Goal: Information Seeking & Learning: Learn about a topic

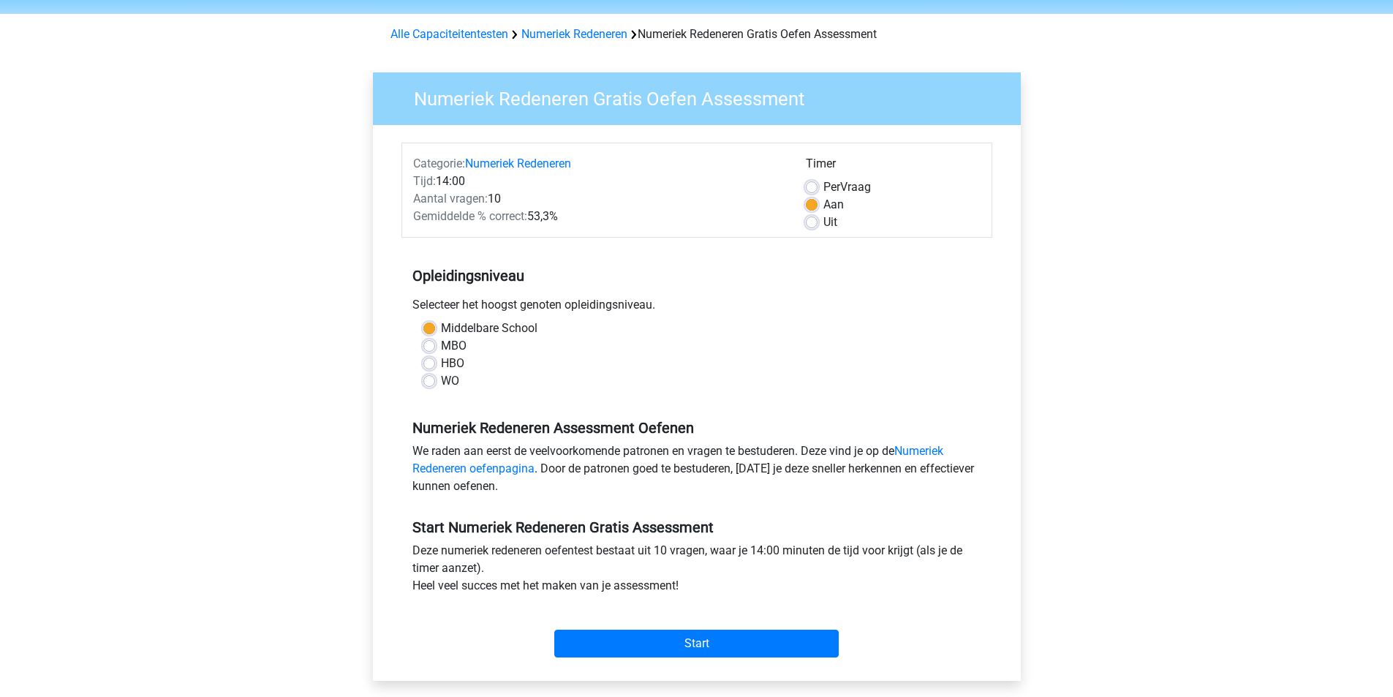
scroll to position [73, 0]
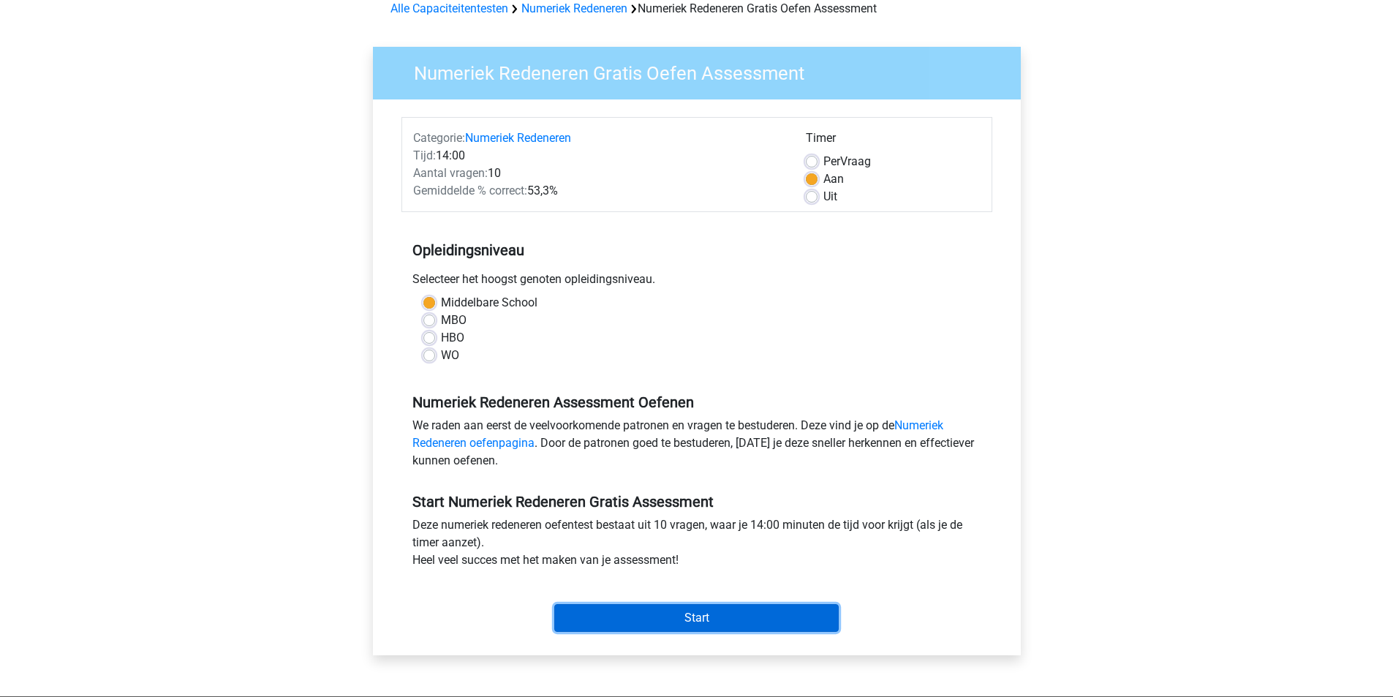
click at [732, 624] on input "Start" at bounding box center [696, 618] width 284 height 28
click at [698, 624] on input "Start" at bounding box center [696, 618] width 284 height 28
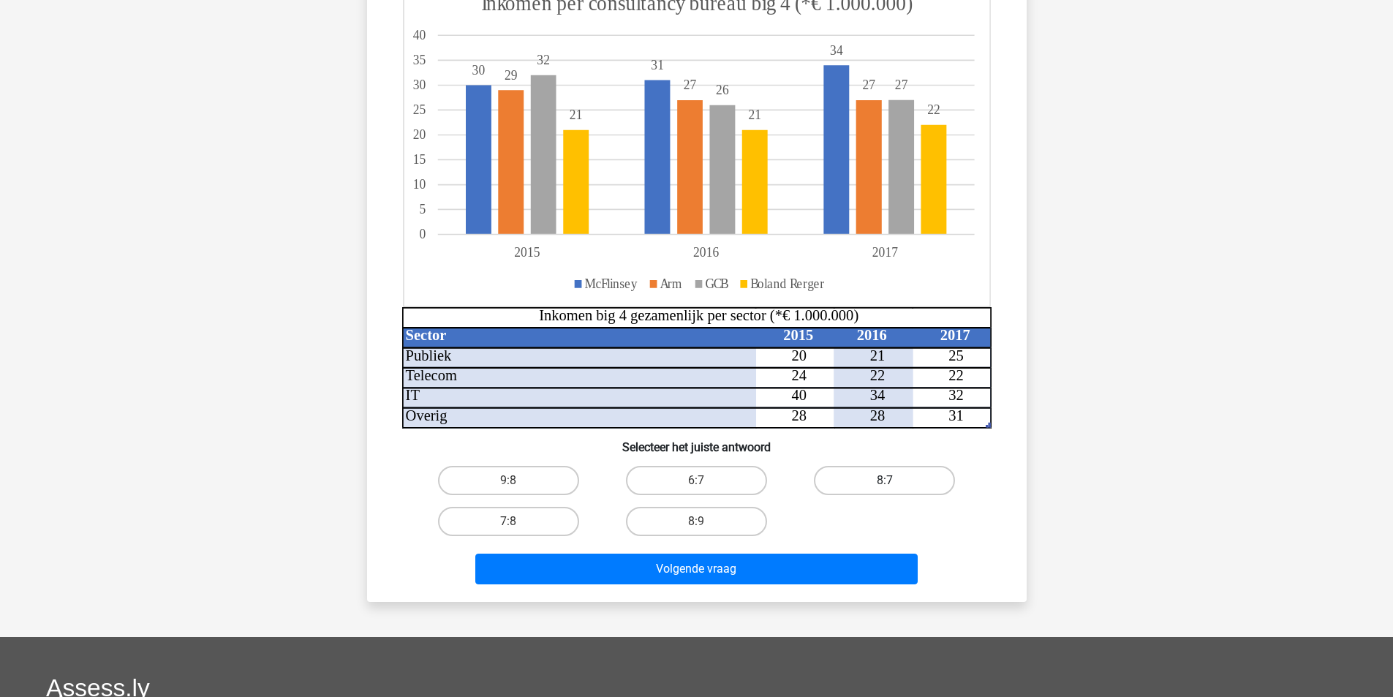
scroll to position [219, 0]
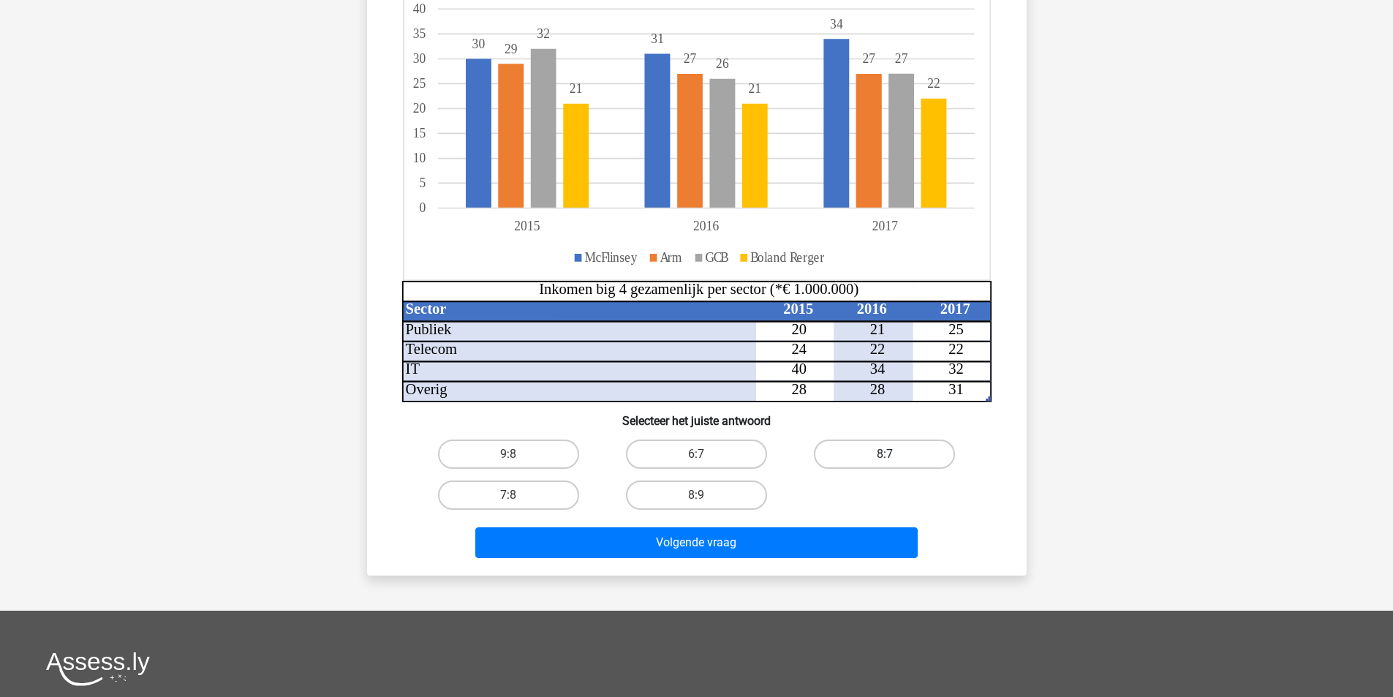
click at [889, 446] on label "8:7" at bounding box center [884, 453] width 141 height 29
click at [889, 454] on input "8:7" at bounding box center [890, 459] width 10 height 10
radio input "true"
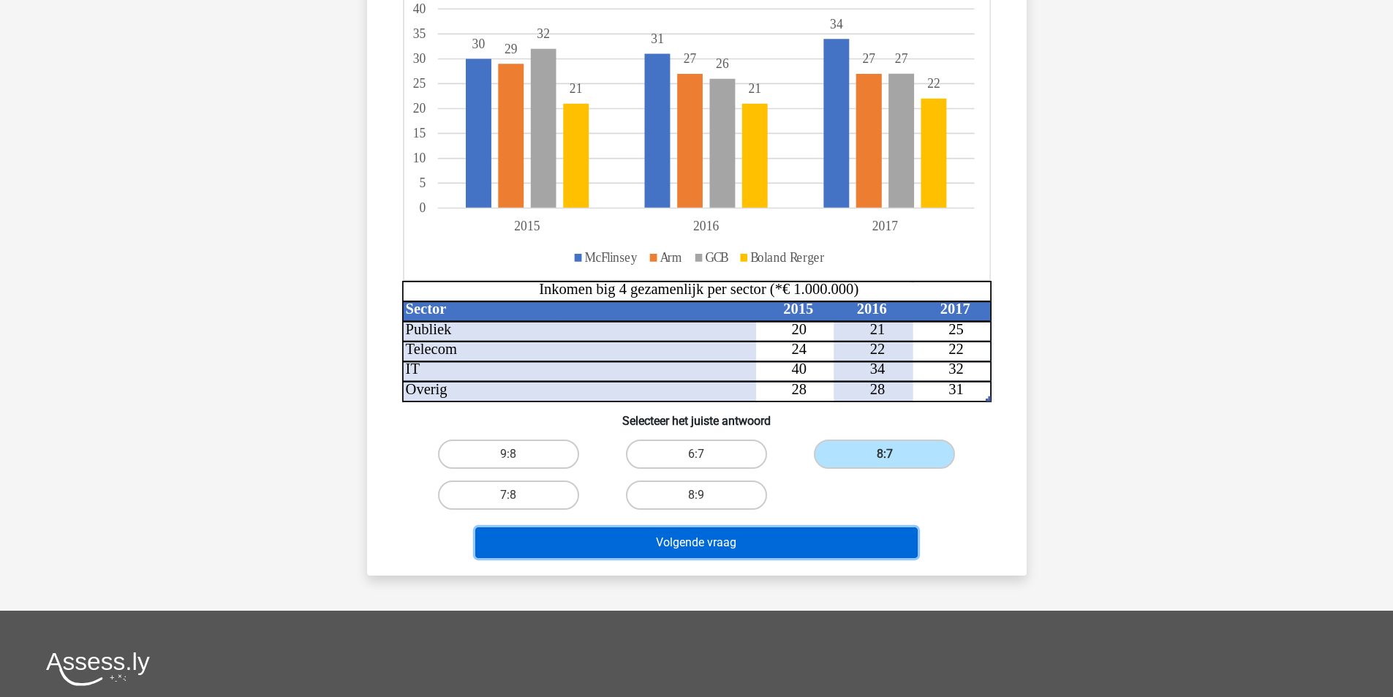
click at [801, 552] on button "Volgende vraag" at bounding box center [696, 542] width 442 height 31
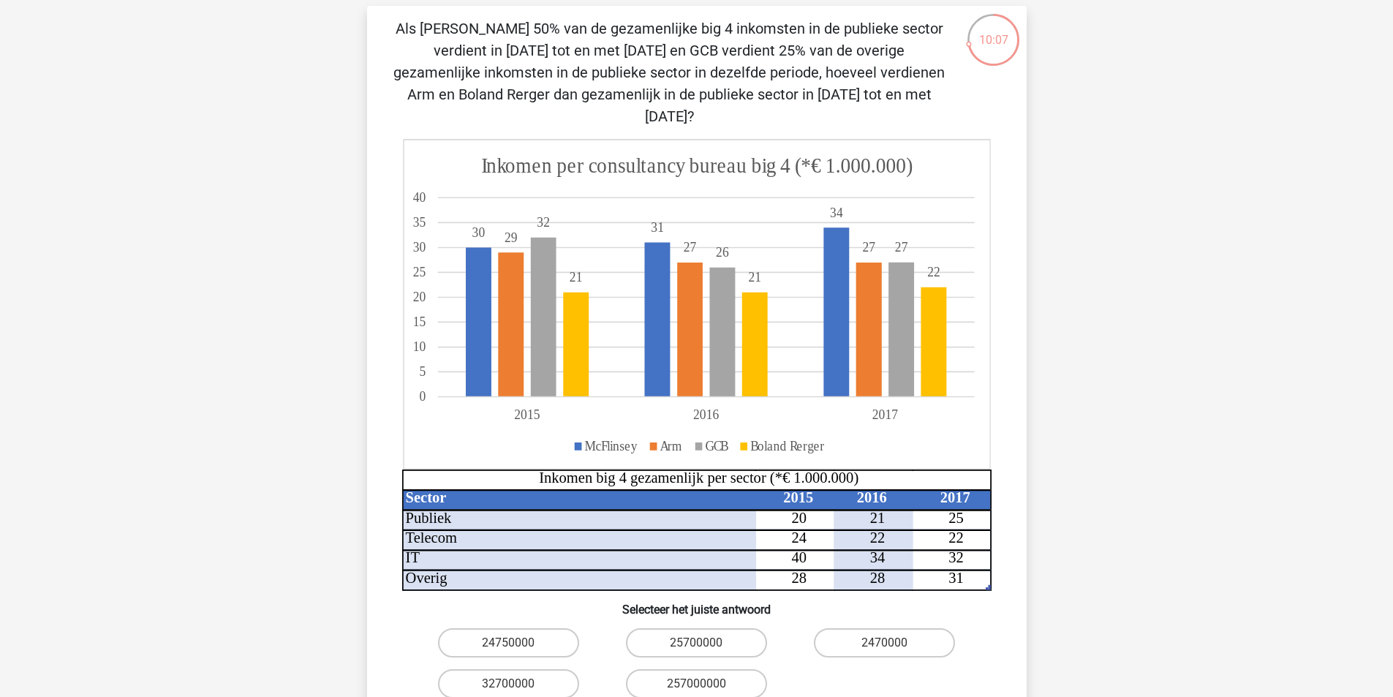
scroll to position [73, 0]
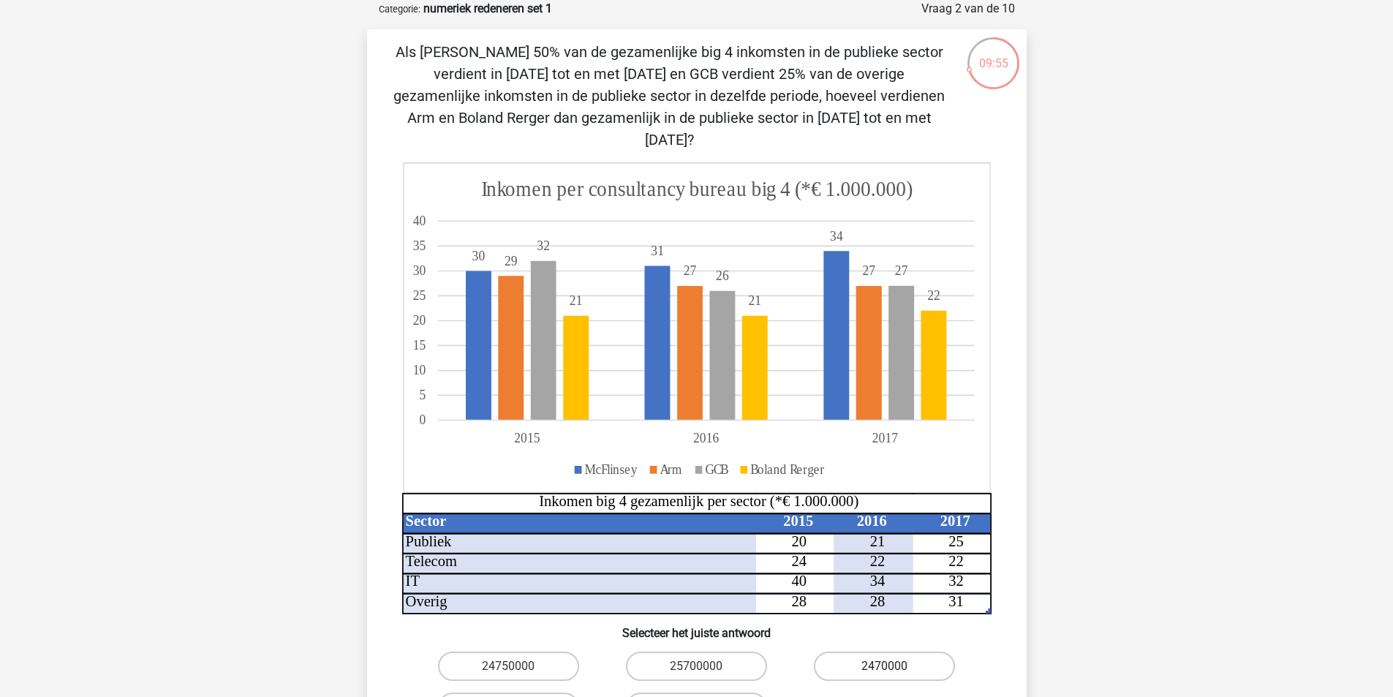
click at [877, 652] on label "2470000" at bounding box center [884, 666] width 141 height 29
click at [885, 666] on input "2470000" at bounding box center [890, 671] width 10 height 10
radio input "true"
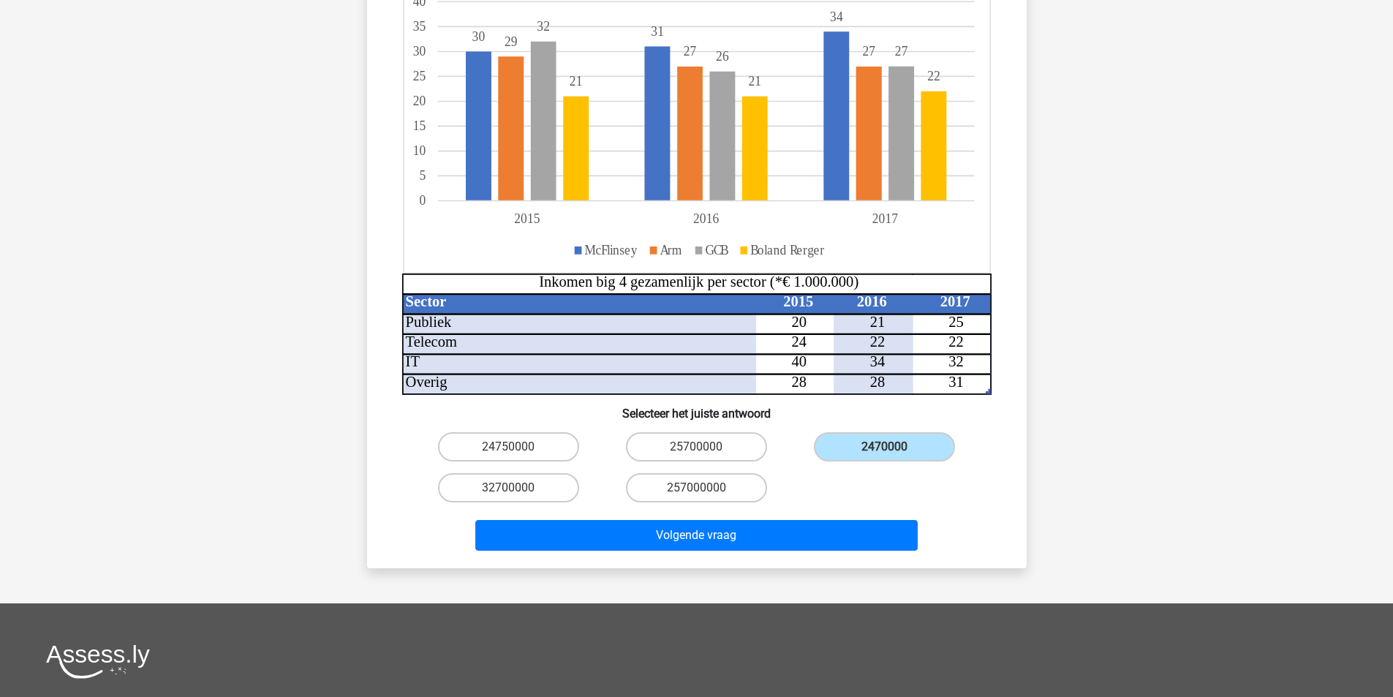
click at [815, 508] on div "Volgende vraag" at bounding box center [696, 532] width 613 height 48
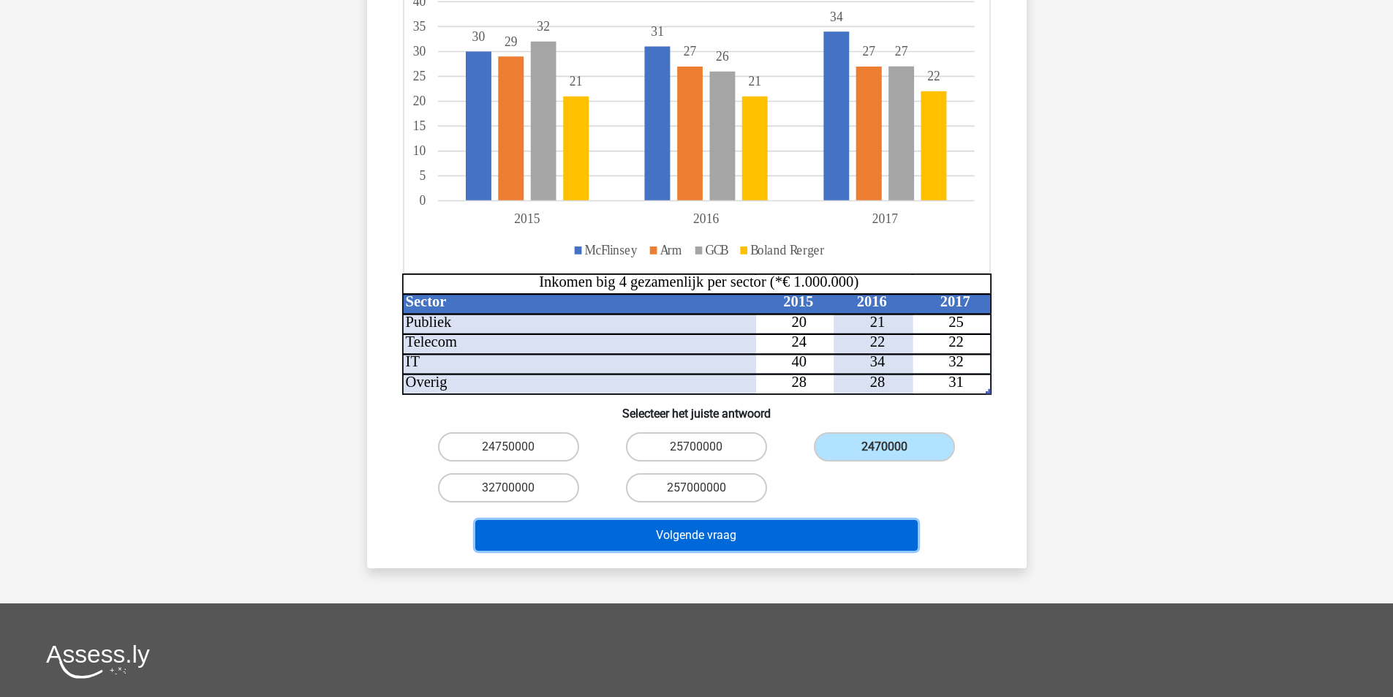
click at [817, 520] on button "Volgende vraag" at bounding box center [696, 535] width 442 height 31
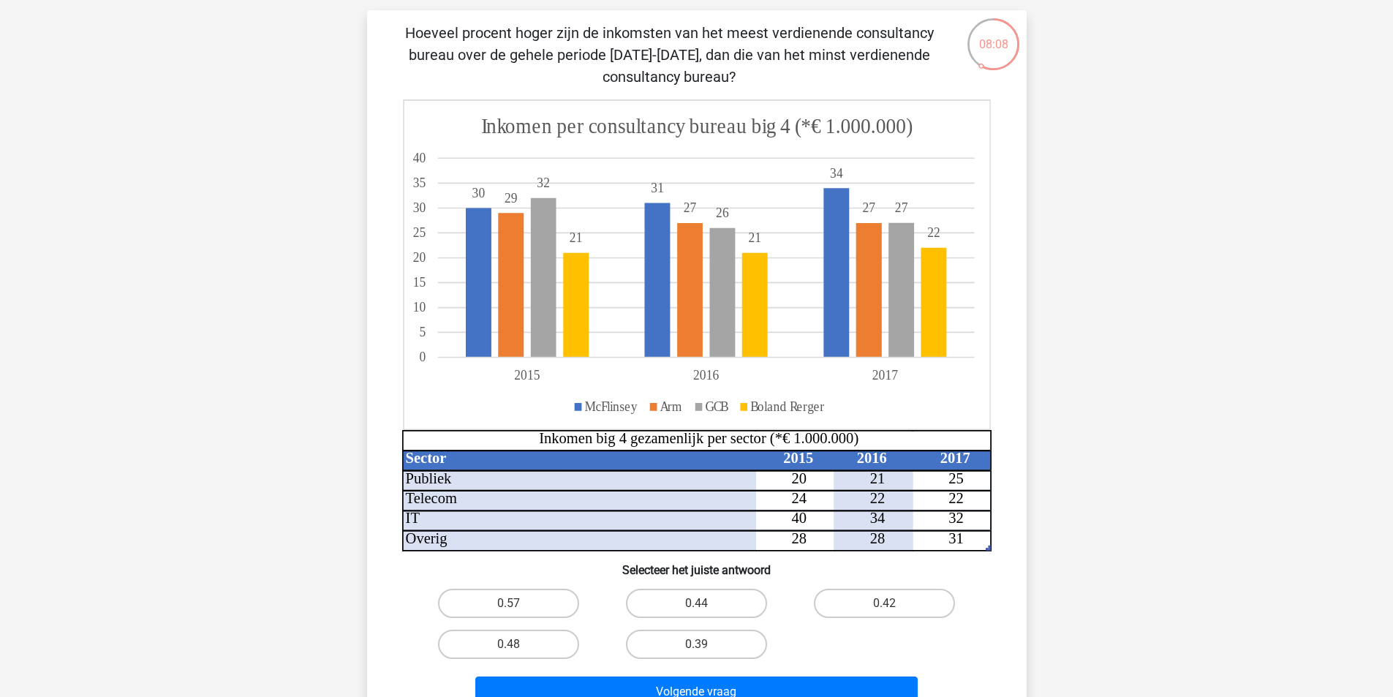
scroll to position [146, 0]
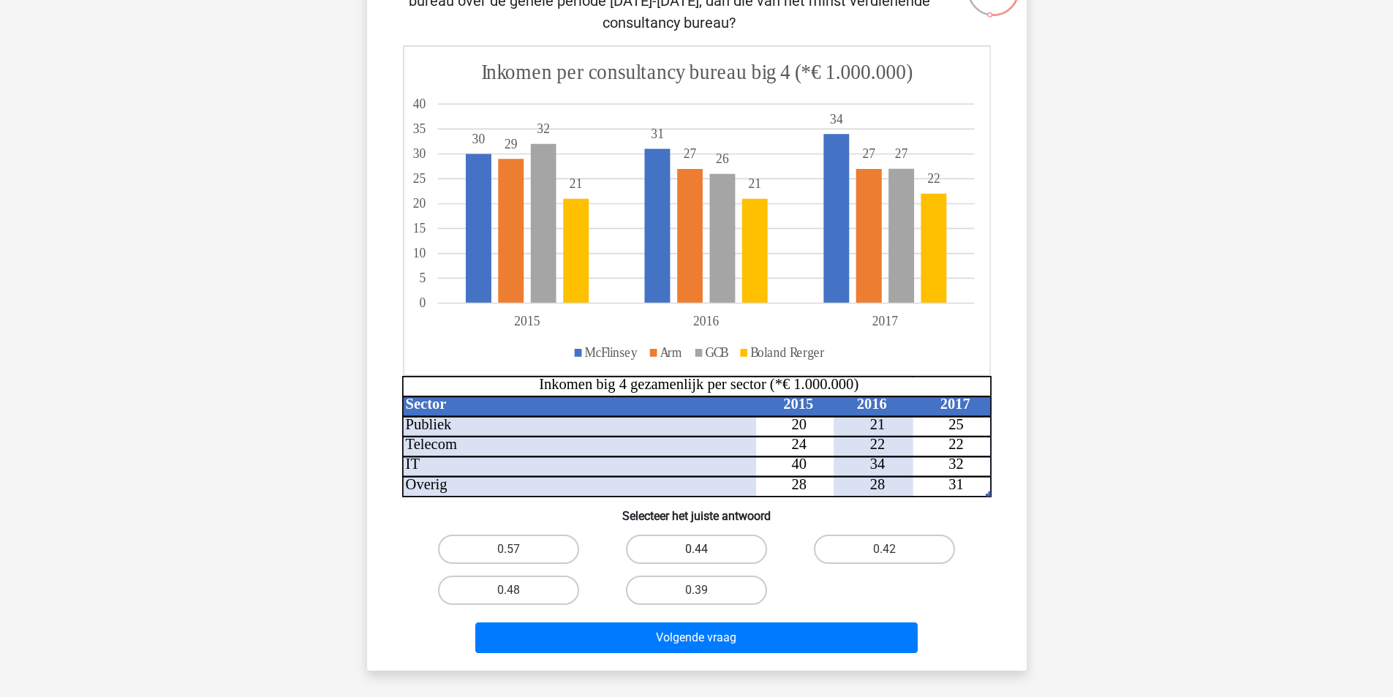
click at [708, 548] on label "0.44" at bounding box center [696, 549] width 141 height 29
click at [706, 549] on input "0.44" at bounding box center [701, 554] width 10 height 10
radio input "true"
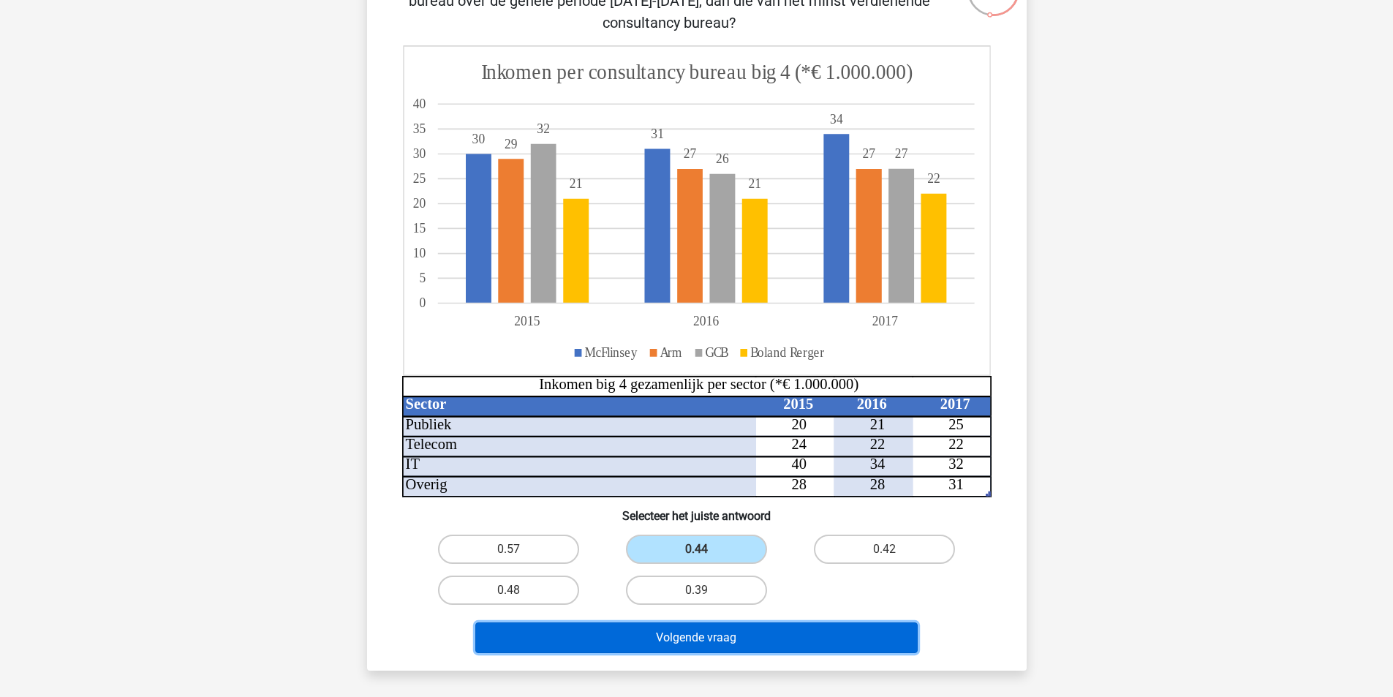
click at [714, 644] on button "Volgende vraag" at bounding box center [696, 637] width 442 height 31
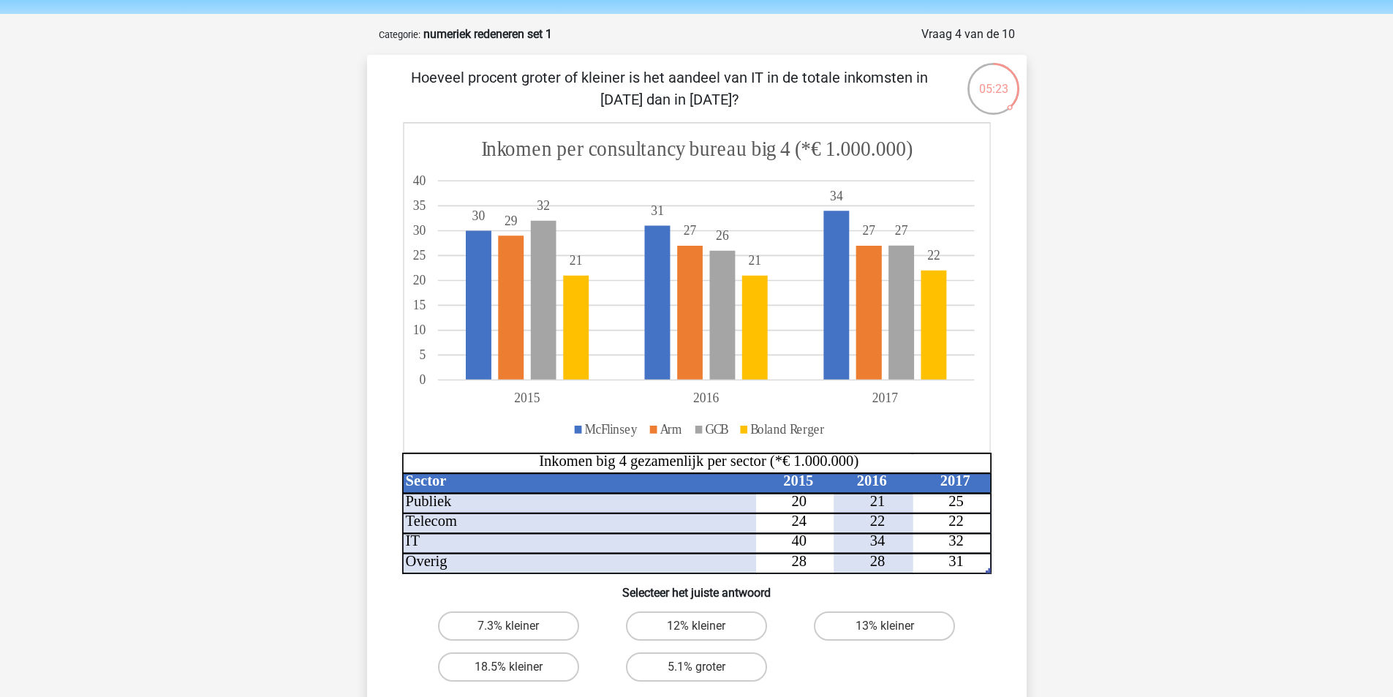
scroll to position [73, 0]
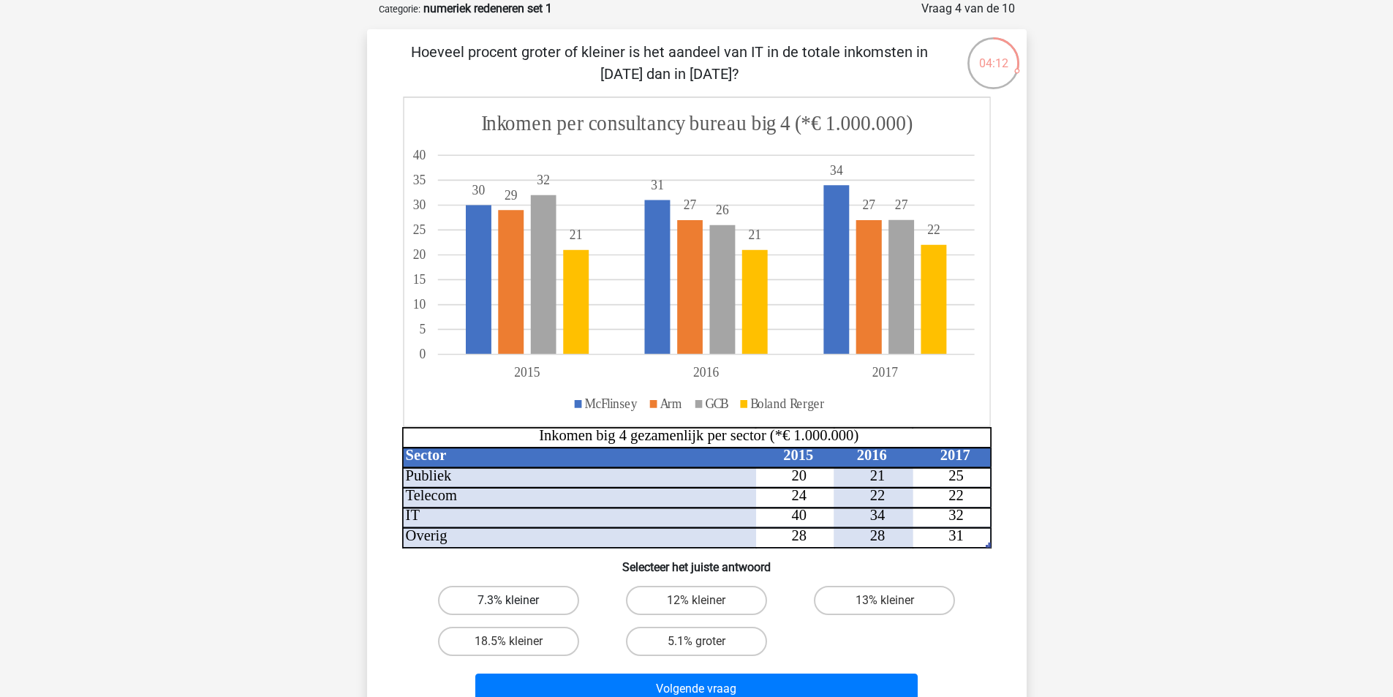
click at [504, 599] on label "7.3% kleiner" at bounding box center [508, 600] width 141 height 29
click at [508, 600] on input "7.3% kleiner" at bounding box center [513, 605] width 10 height 10
radio input "true"
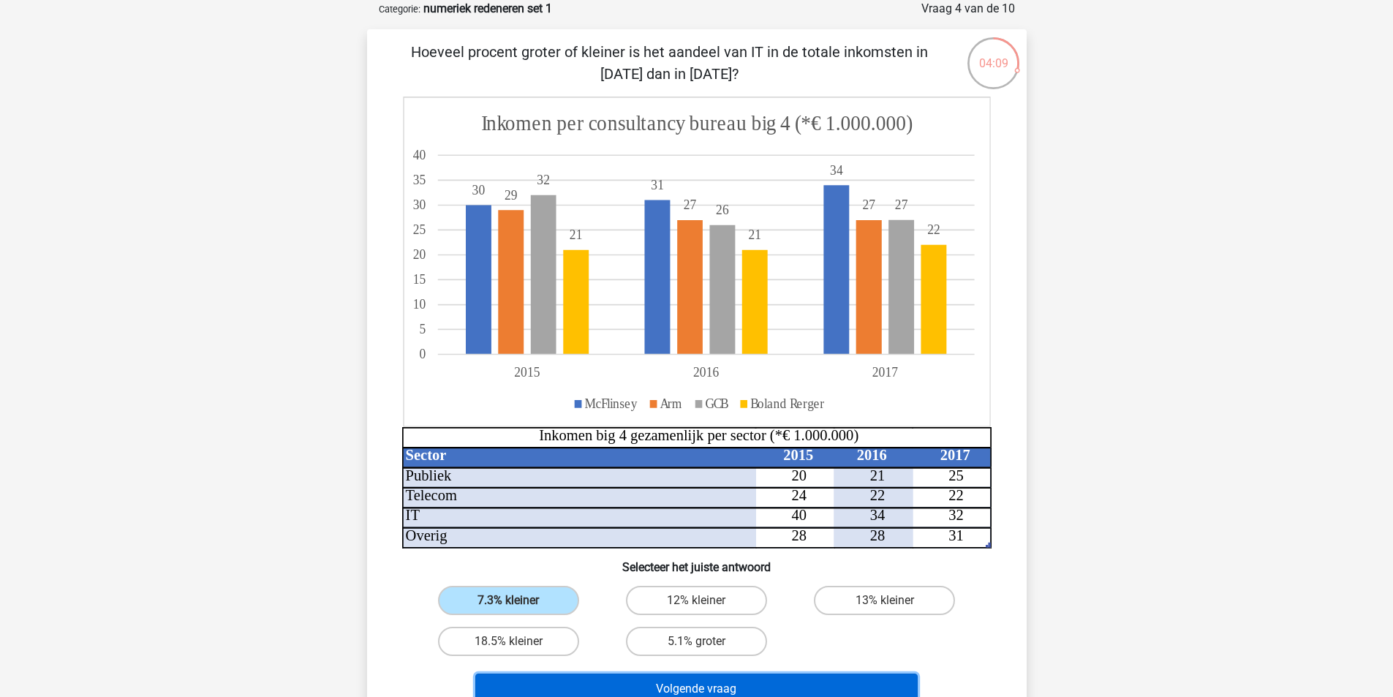
click at [681, 687] on button "Volgende vraag" at bounding box center [696, 688] width 442 height 31
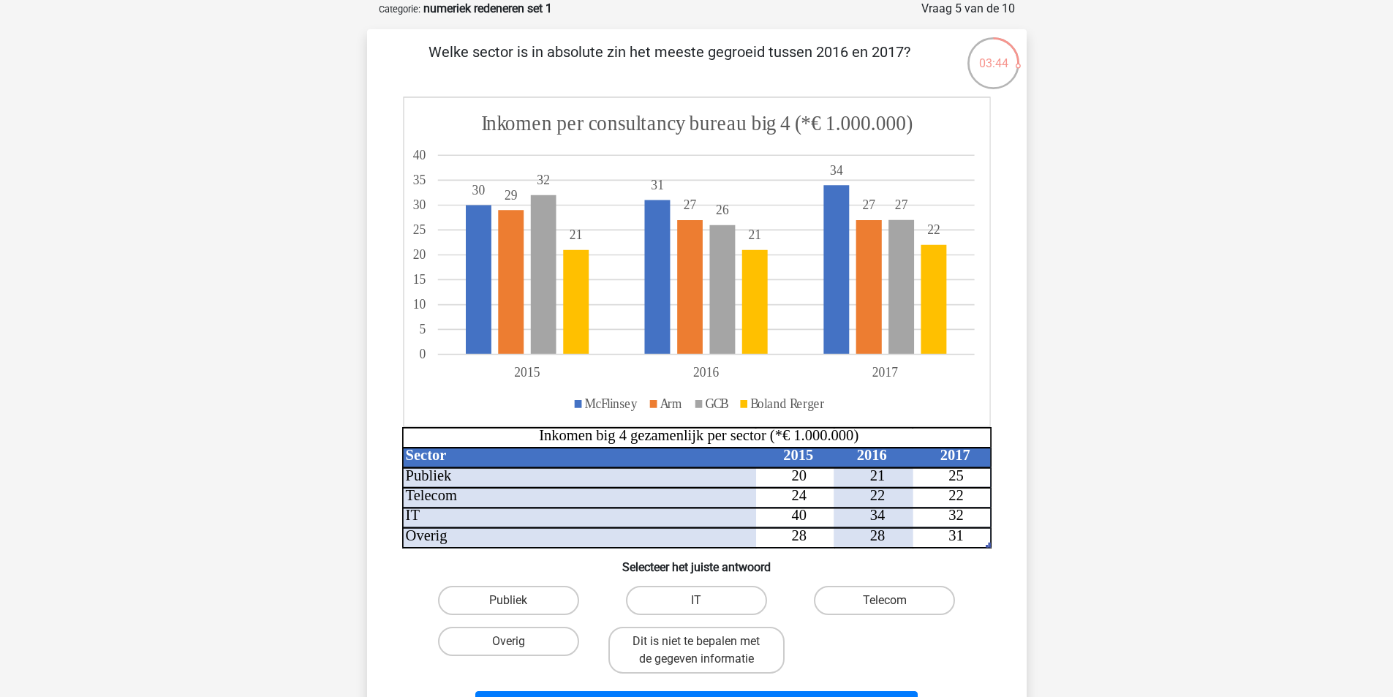
click at [515, 647] on input "Overig" at bounding box center [513, 646] width 10 height 10
radio input "true"
click at [520, 633] on label "Overig" at bounding box center [508, 641] width 141 height 29
click at [518, 641] on input "Overig" at bounding box center [513, 646] width 10 height 10
click at [529, 600] on label "Publiek" at bounding box center [508, 600] width 141 height 29
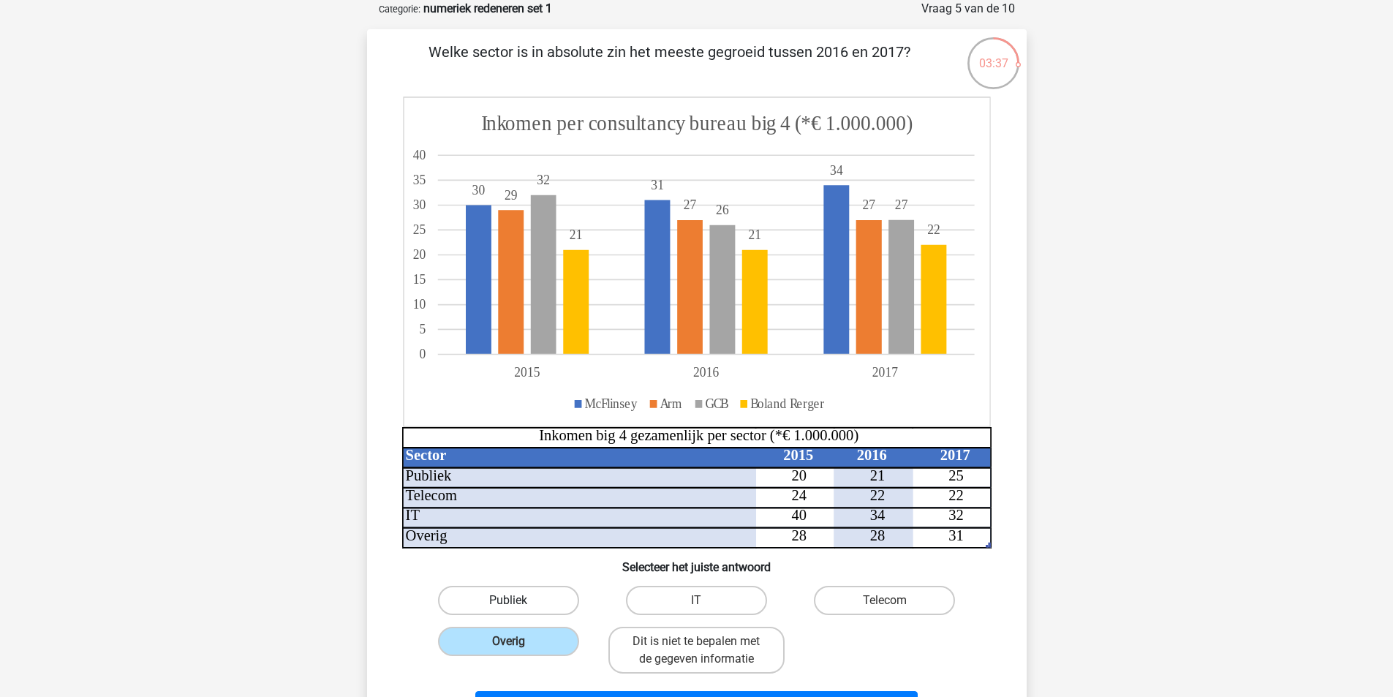
click at [518, 600] on input "Publiek" at bounding box center [513, 605] width 10 height 10
radio input "true"
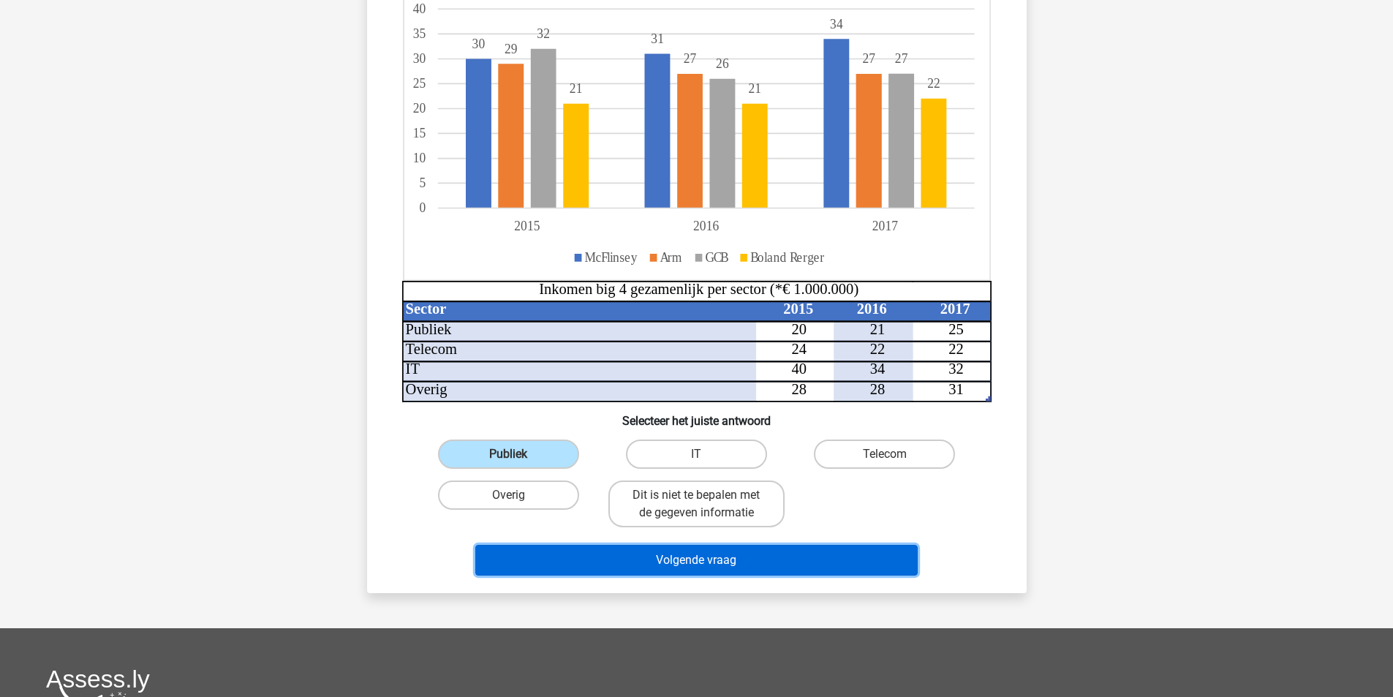
click at [726, 566] on button "Volgende vraag" at bounding box center [696, 560] width 442 height 31
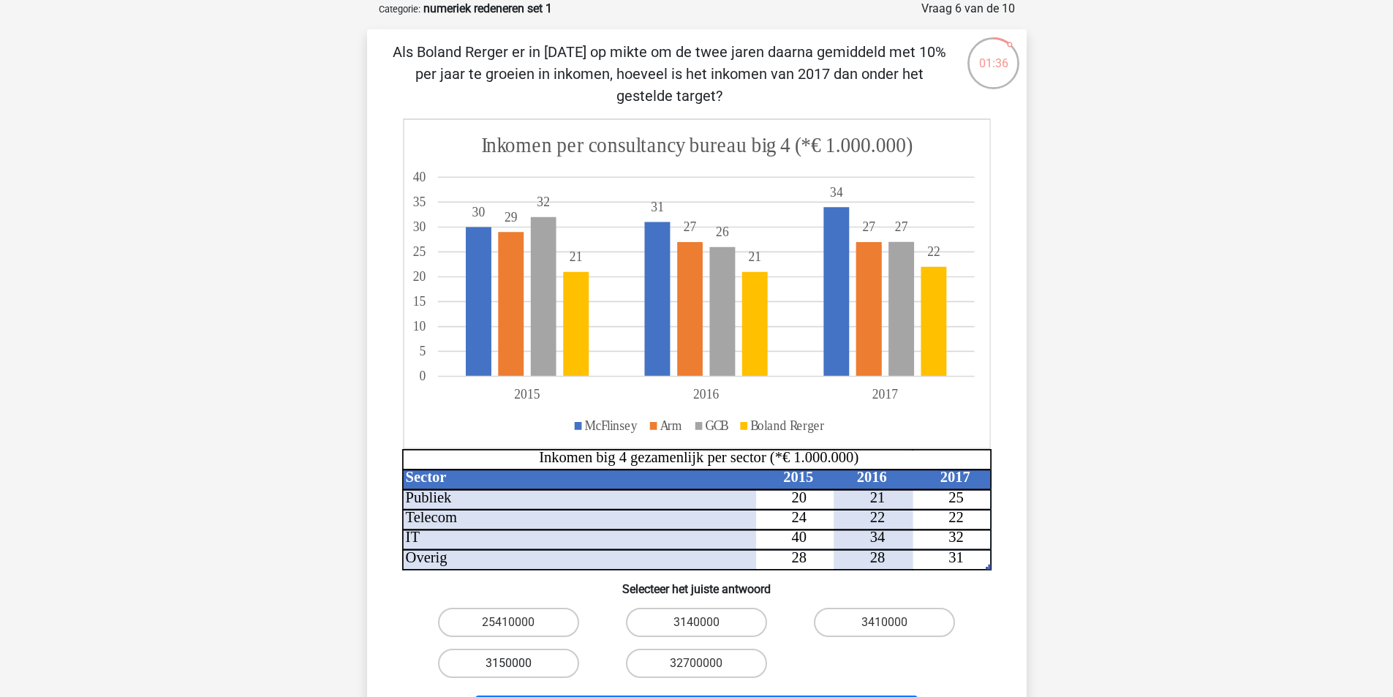
click at [518, 663] on label "3150000" at bounding box center [508, 663] width 141 height 29
click at [518, 663] on input "3150000" at bounding box center [513, 668] width 10 height 10
radio input "true"
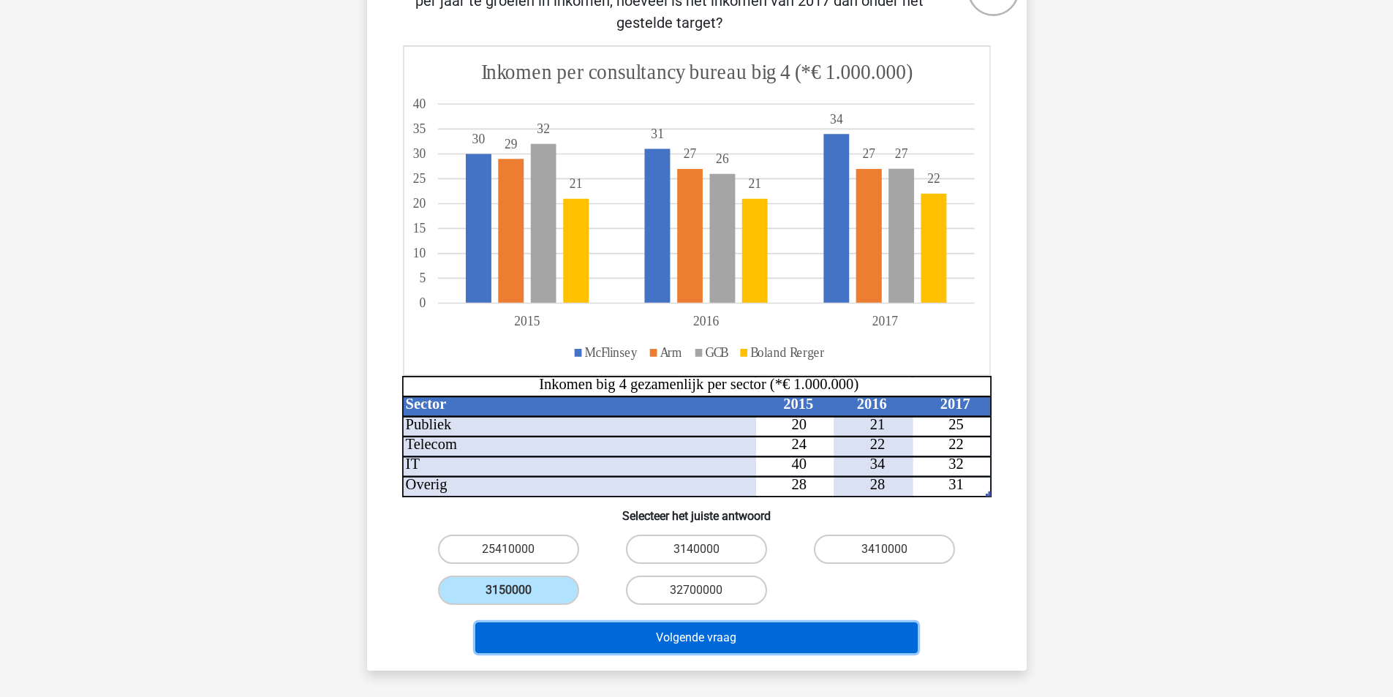
click at [646, 638] on button "Volgende vraag" at bounding box center [696, 637] width 442 height 31
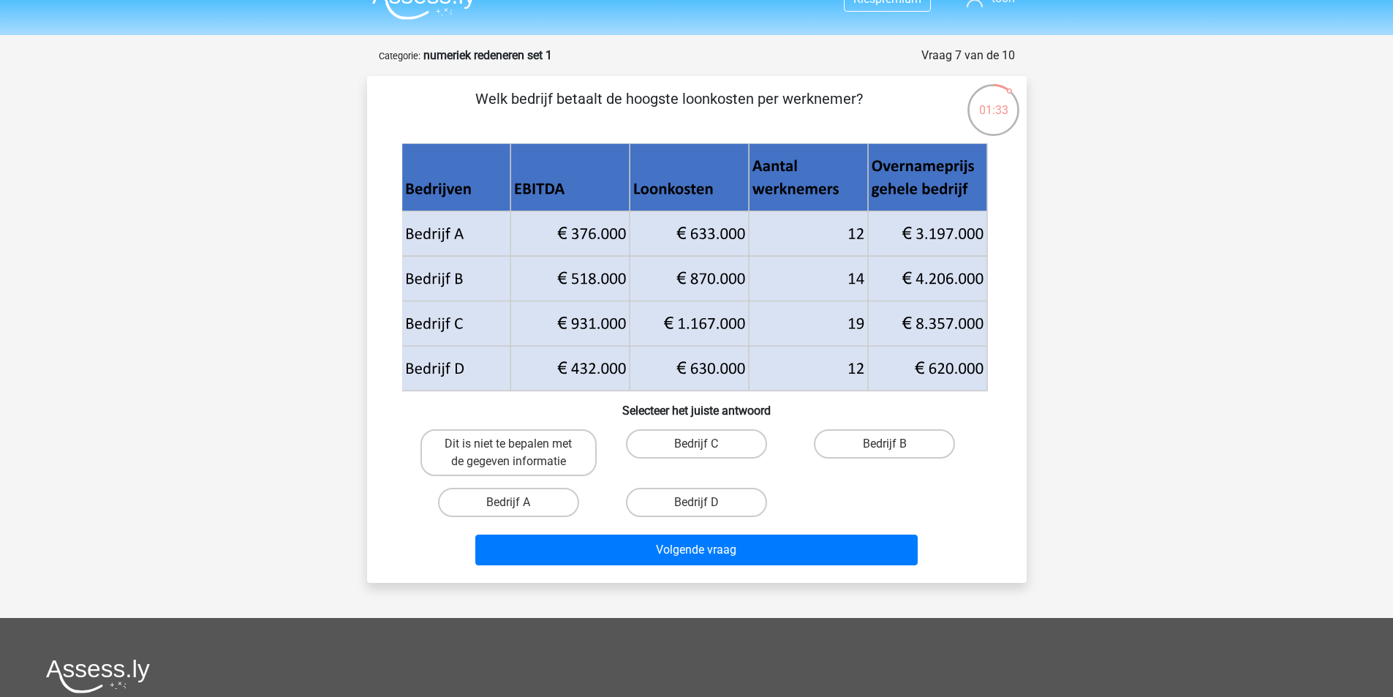
scroll to position [0, 0]
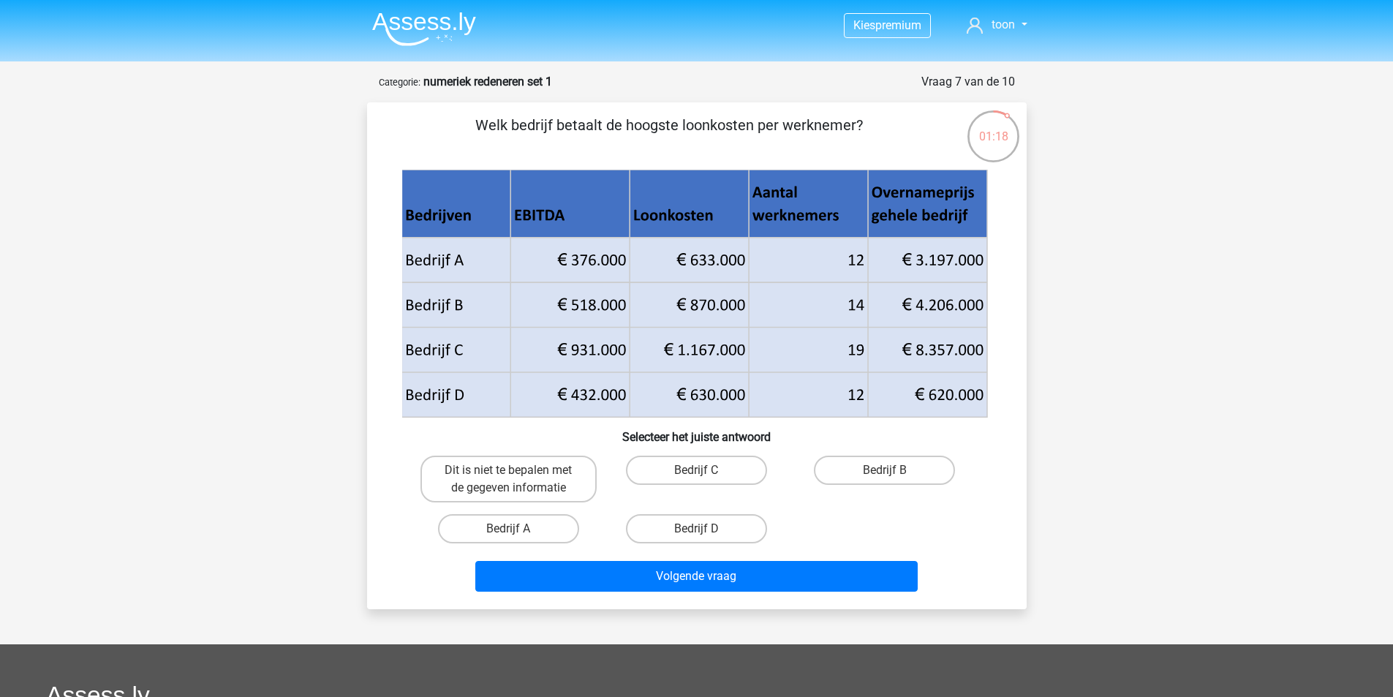
click at [698, 472] on input "Bedrijf C" at bounding box center [701, 475] width 10 height 10
radio input "true"
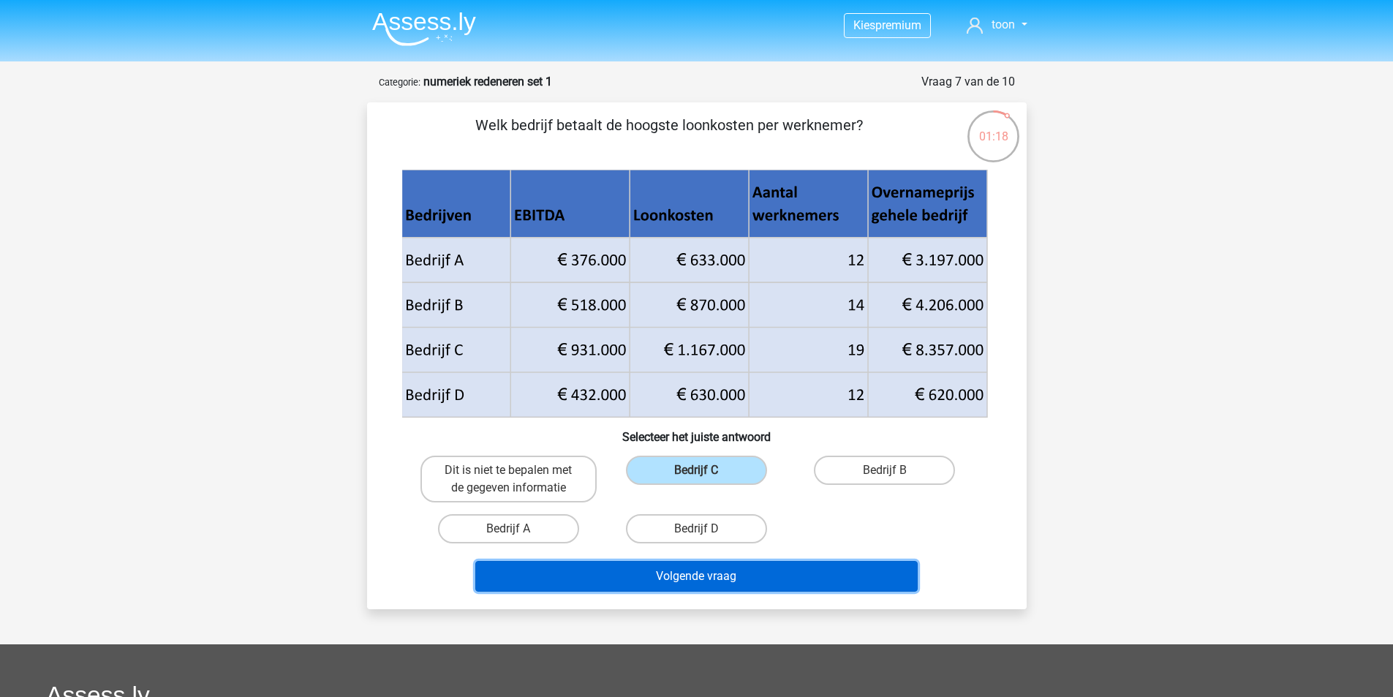
click at [702, 577] on button "Volgende vraag" at bounding box center [696, 576] width 442 height 31
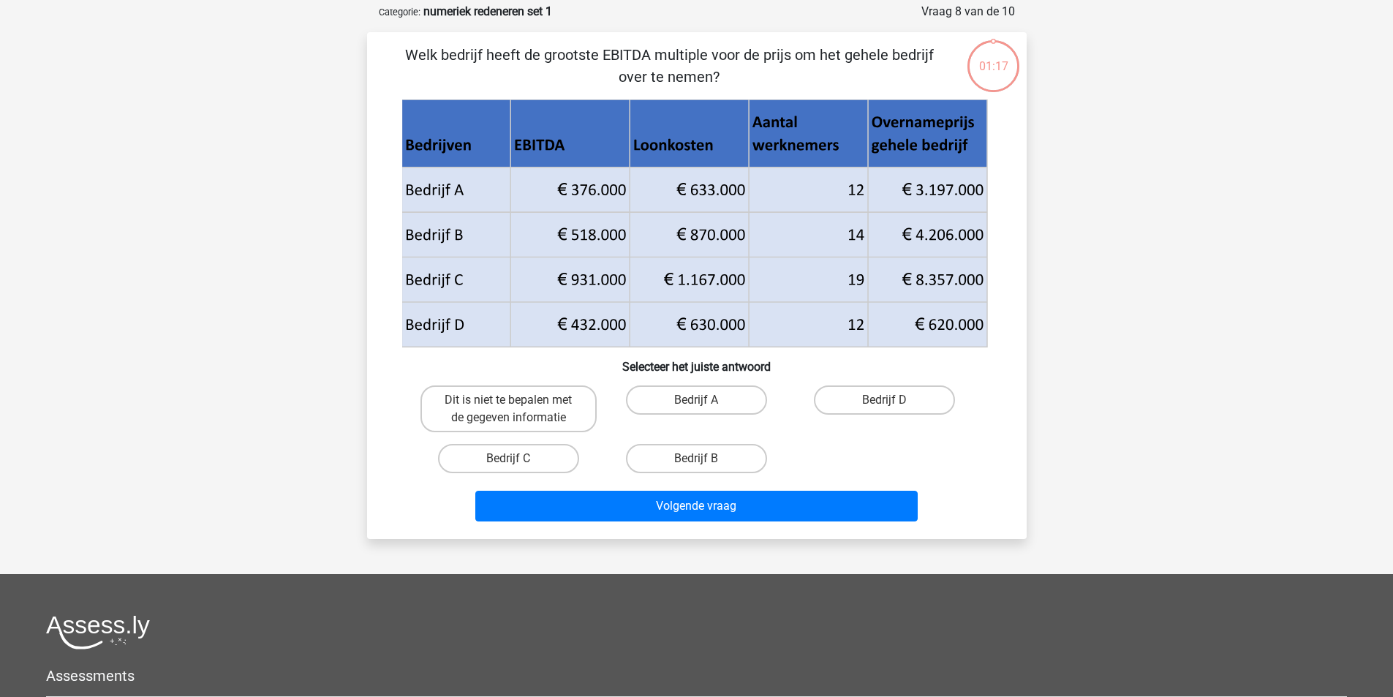
scroll to position [73, 0]
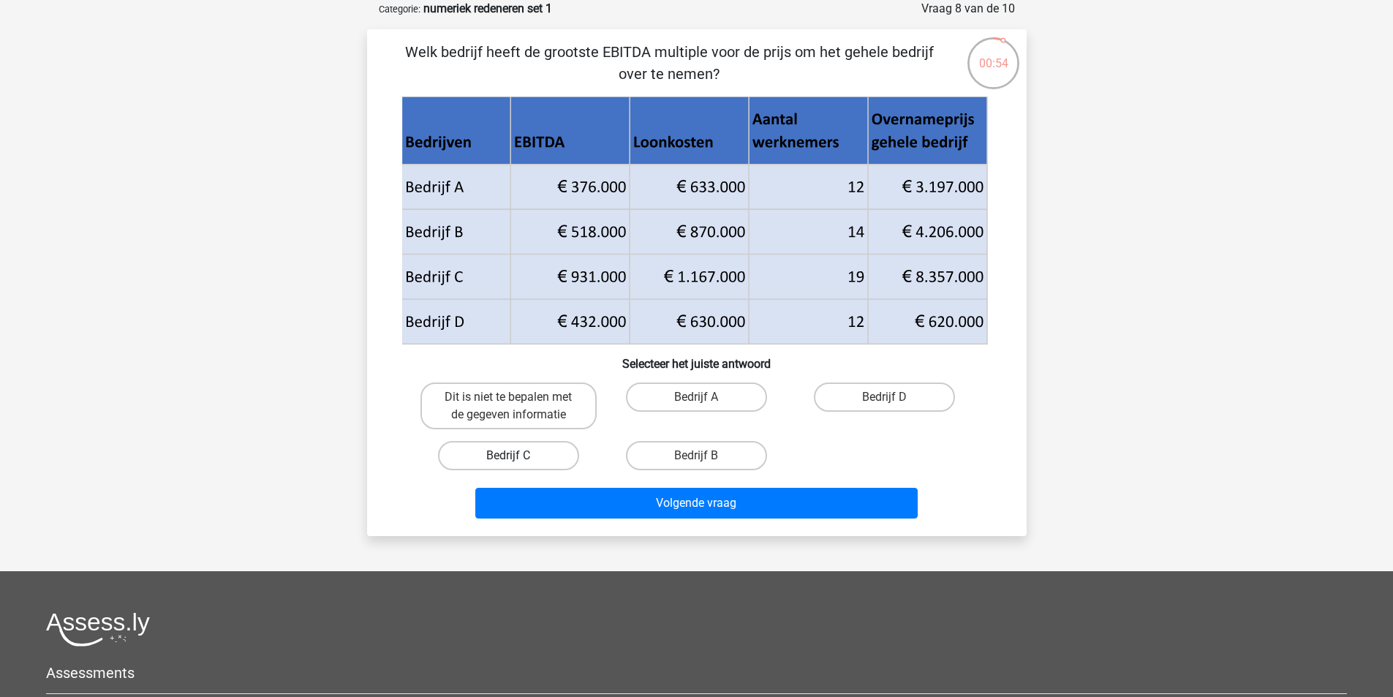
click at [538, 465] on label "Bedrijf C" at bounding box center [508, 455] width 141 height 29
click at [518, 465] on input "Bedrijf C" at bounding box center [513, 461] width 10 height 10
radio input "true"
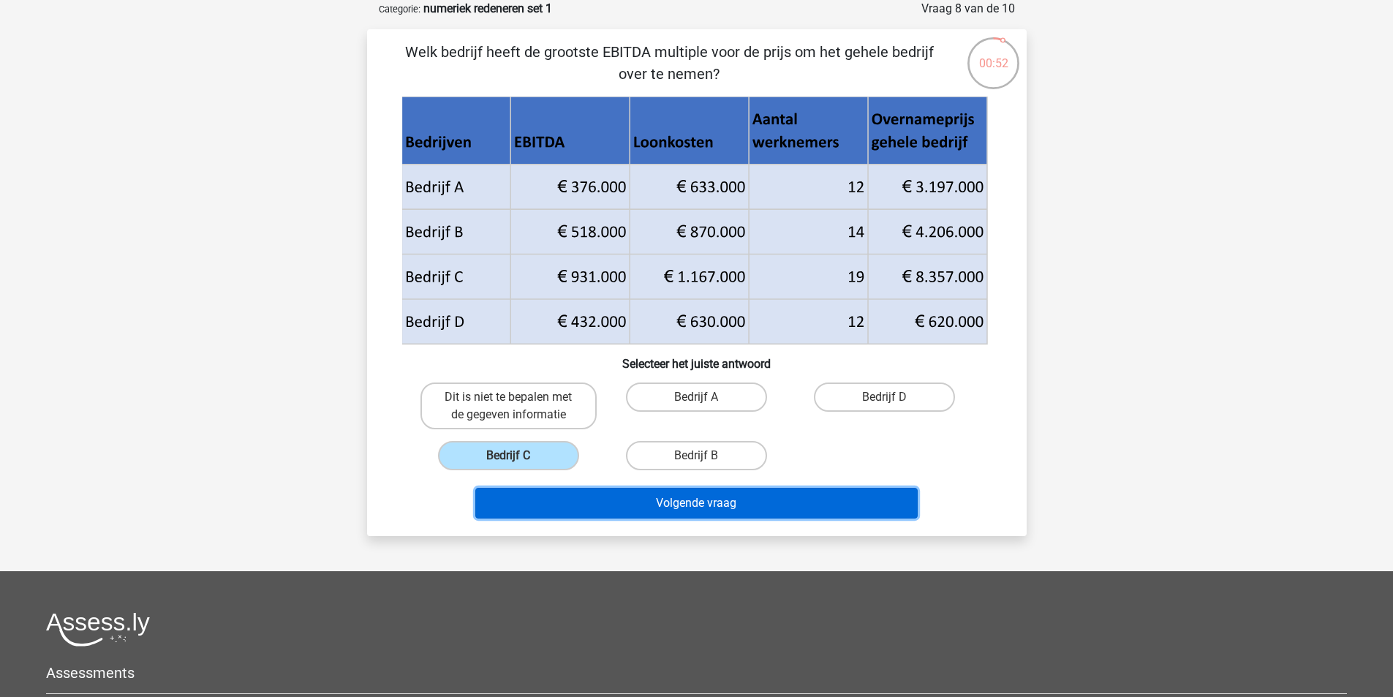
click at [649, 508] on button "Volgende vraag" at bounding box center [696, 503] width 442 height 31
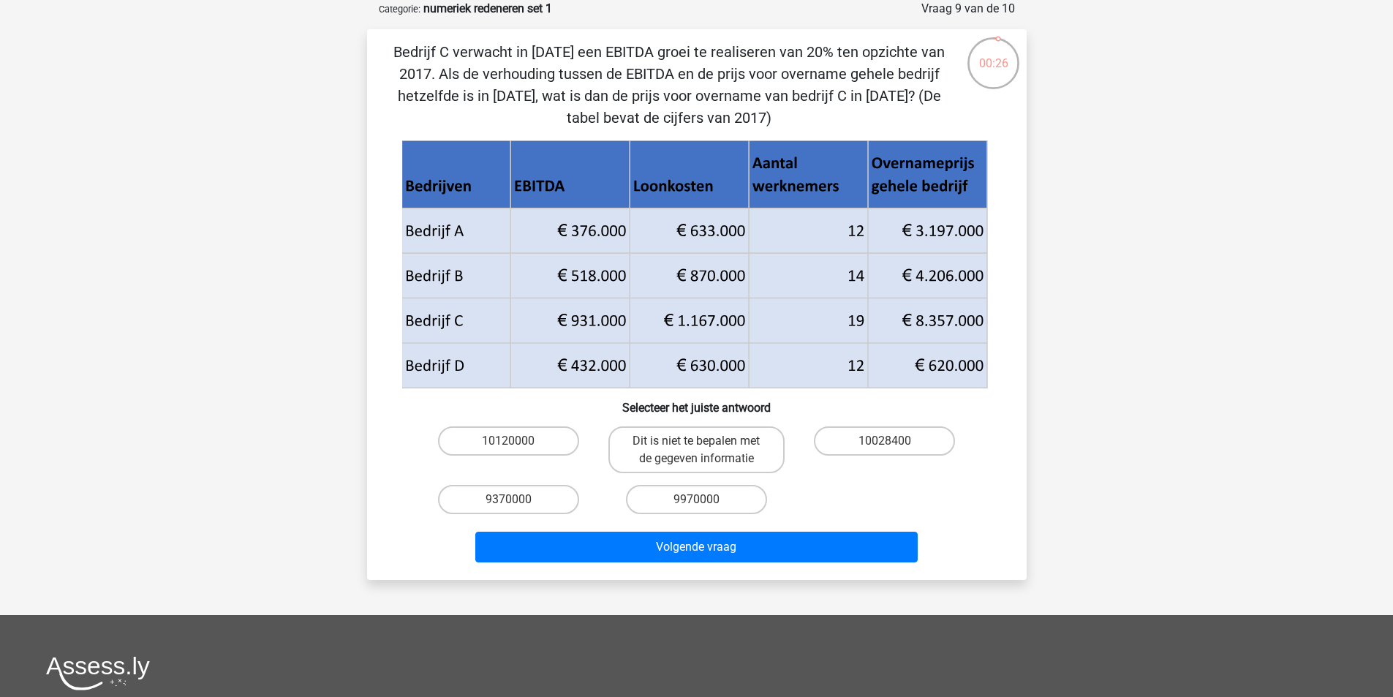
click at [888, 446] on input "10028400" at bounding box center [890, 446] width 10 height 10
radio input "true"
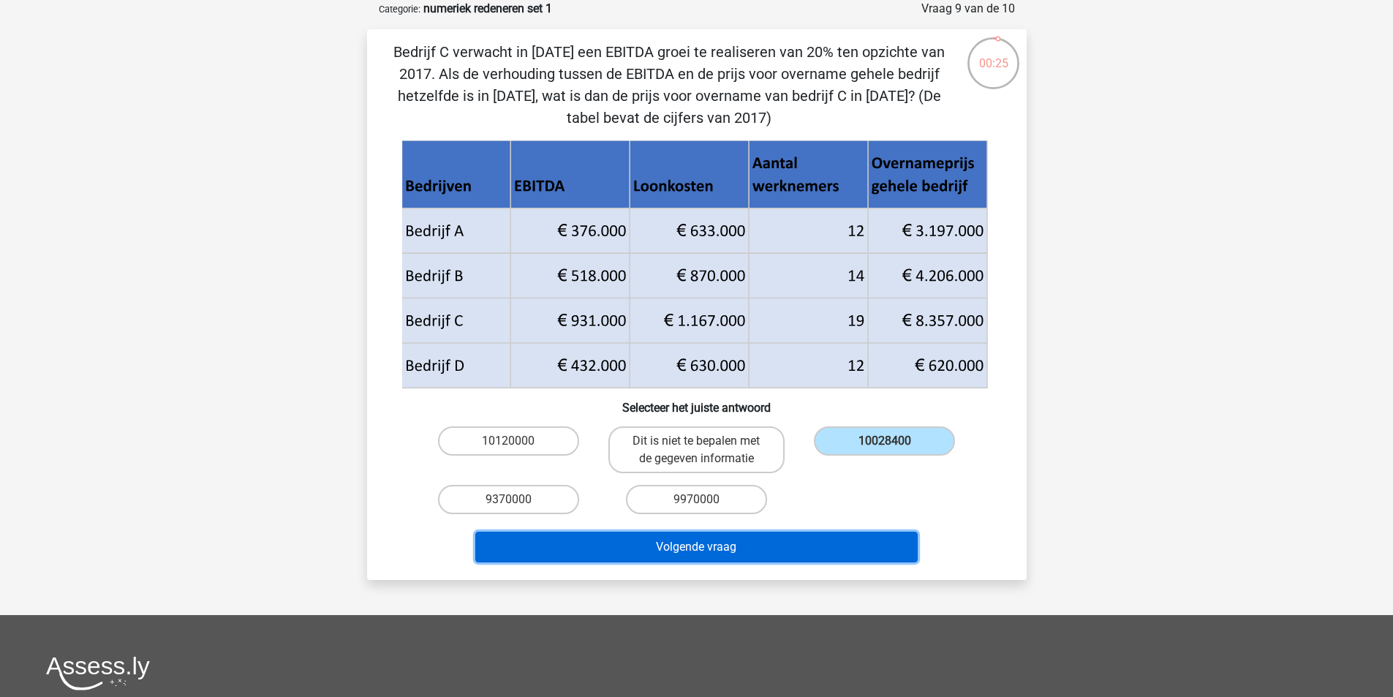
click at [739, 553] on button "Volgende vraag" at bounding box center [696, 547] width 442 height 31
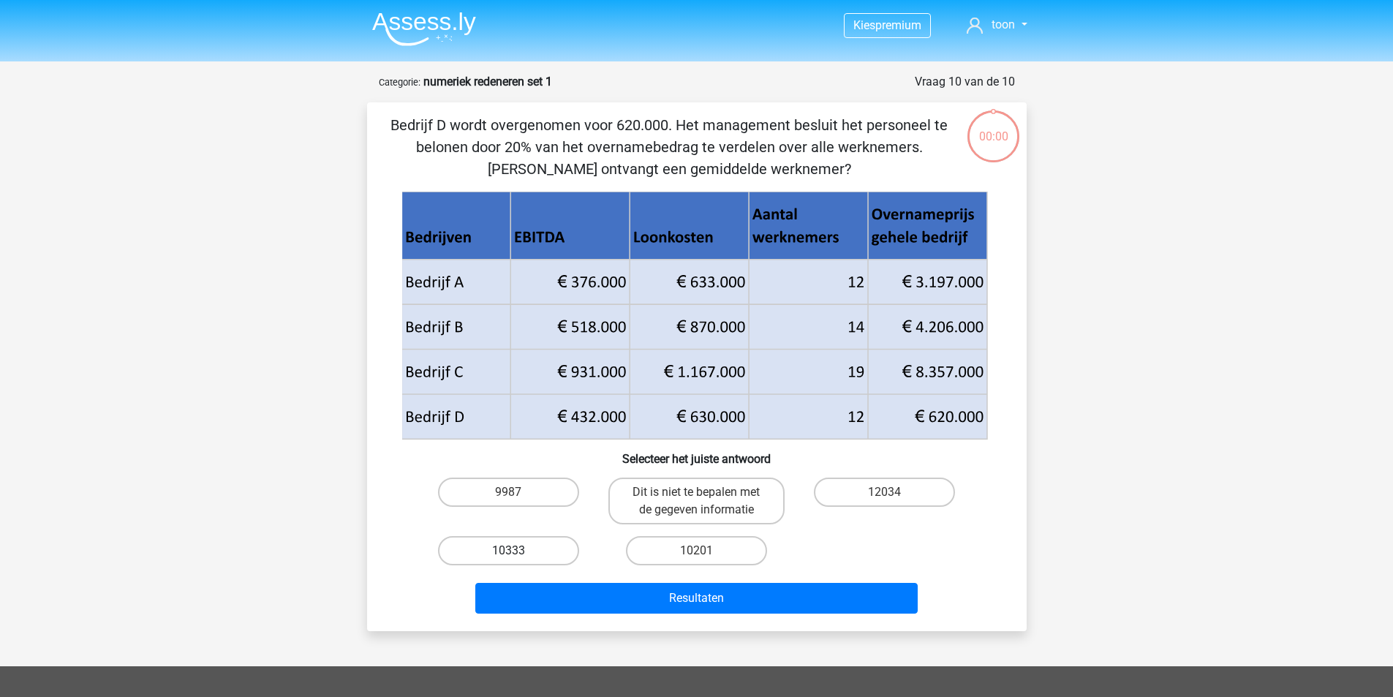
scroll to position [73, 0]
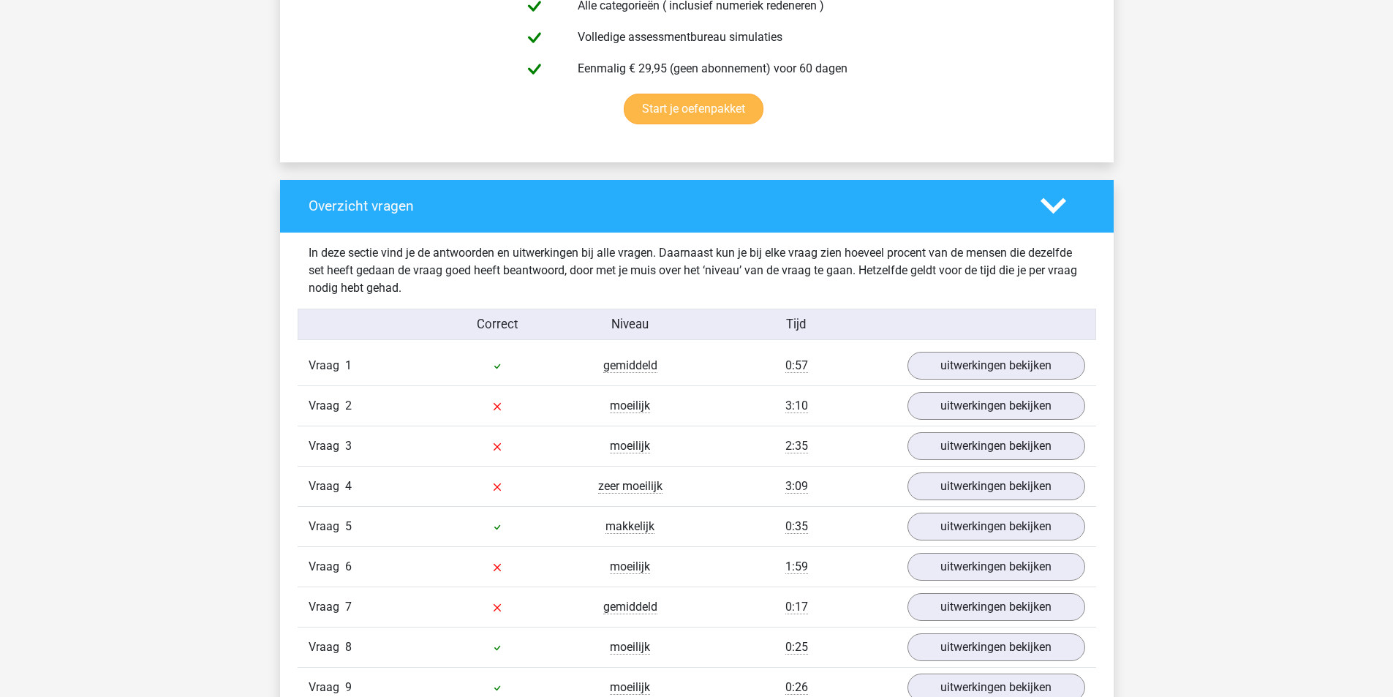
scroll to position [1097, 0]
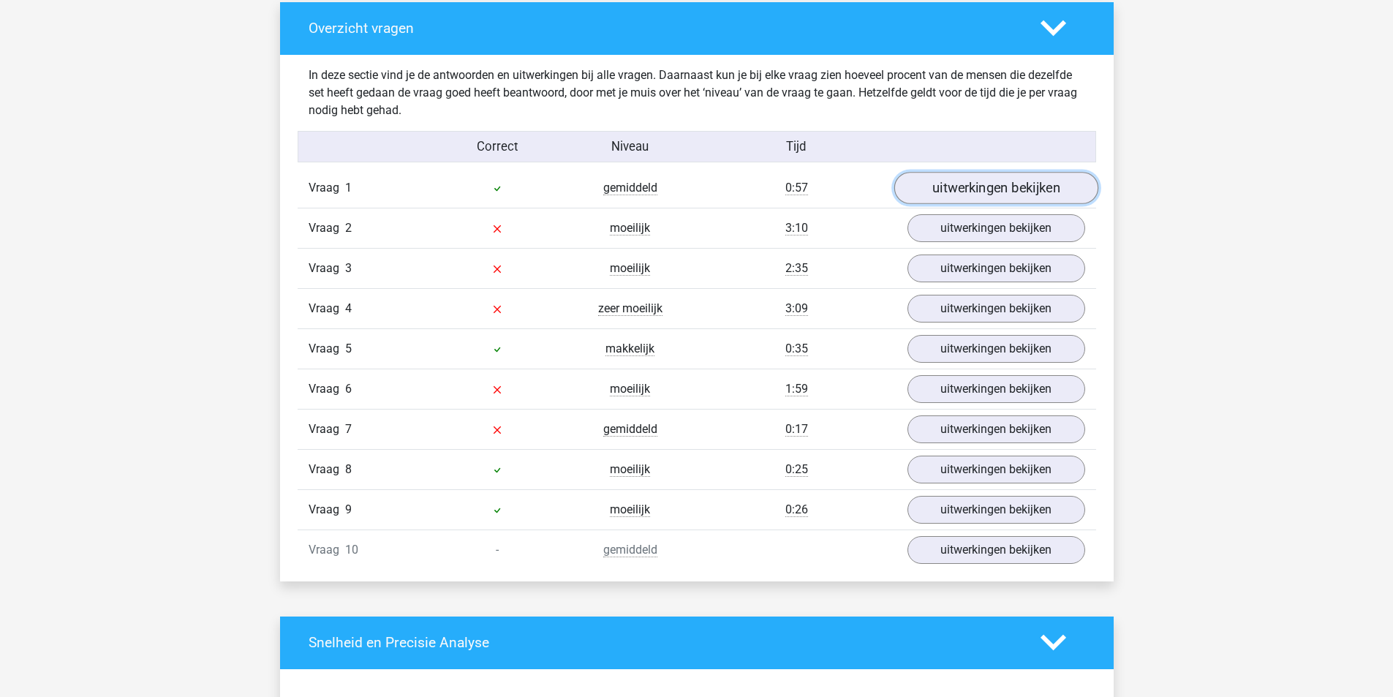
click at [962, 196] on link "uitwerkingen bekijken" at bounding box center [996, 188] width 204 height 32
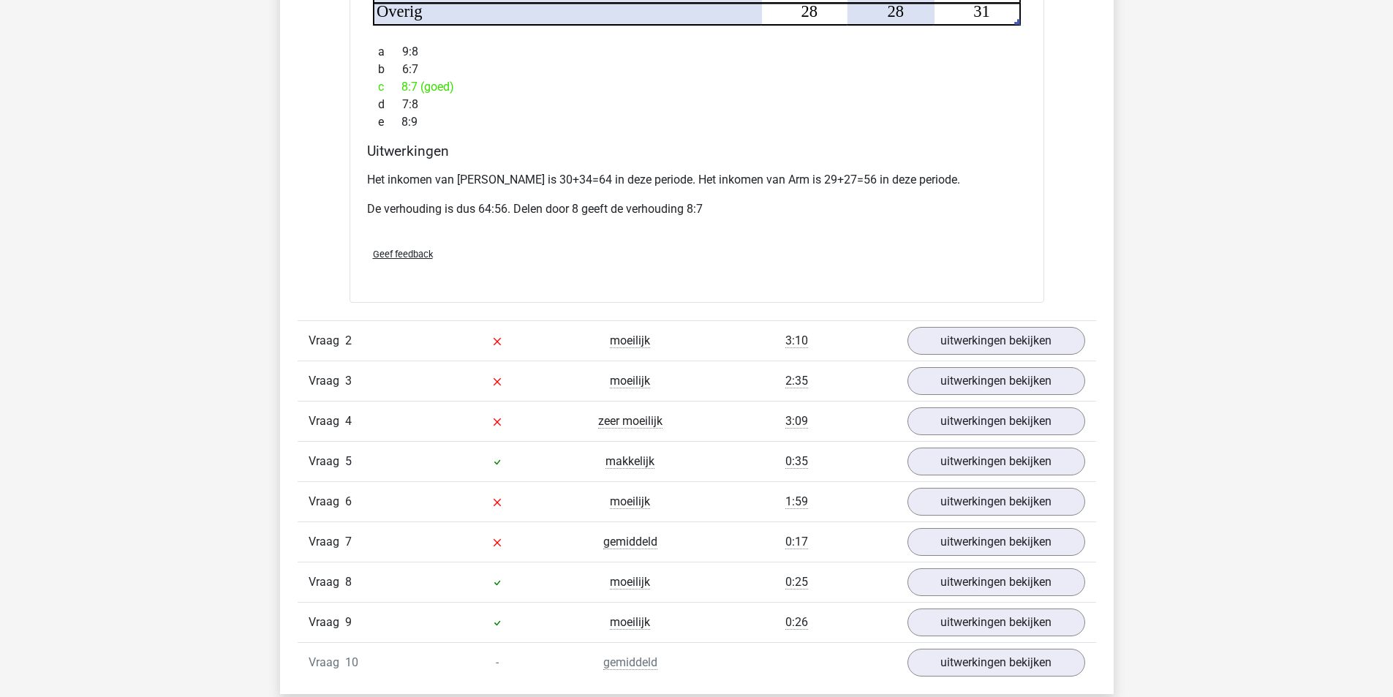
scroll to position [2047, 0]
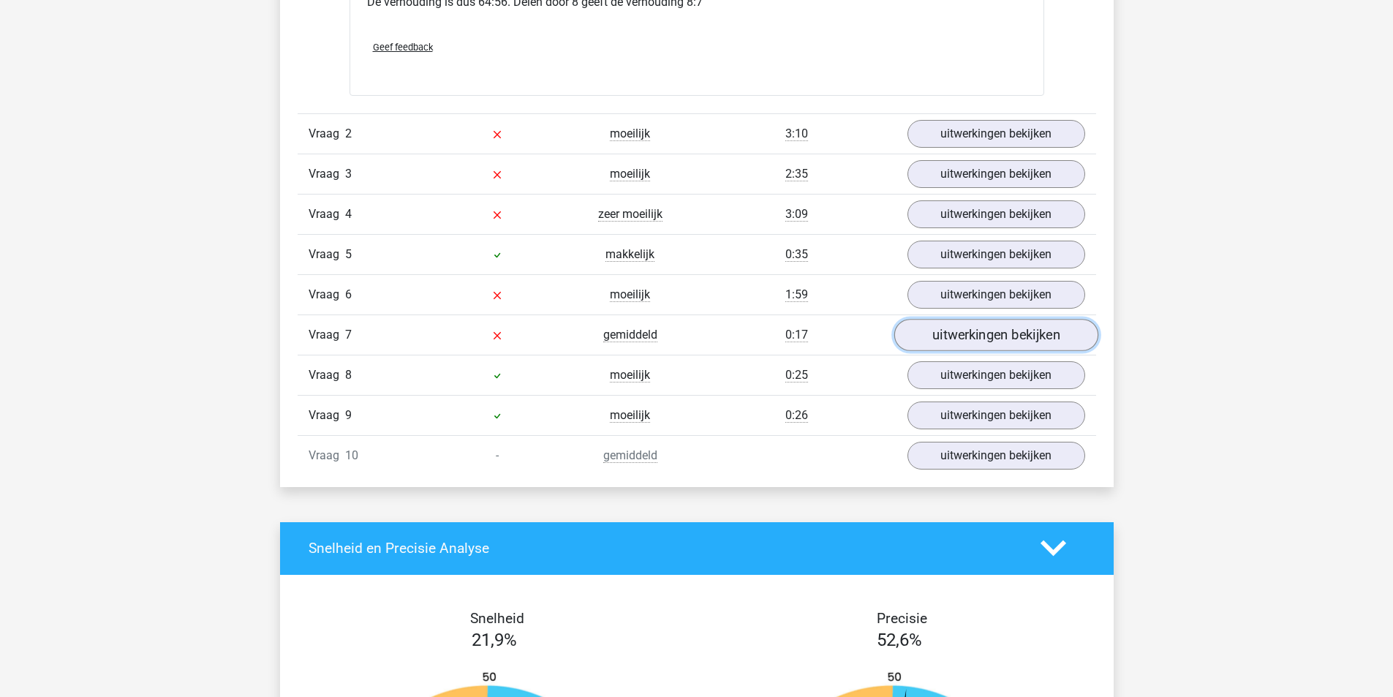
click at [971, 319] on link "uitwerkingen bekijken" at bounding box center [996, 335] width 204 height 32
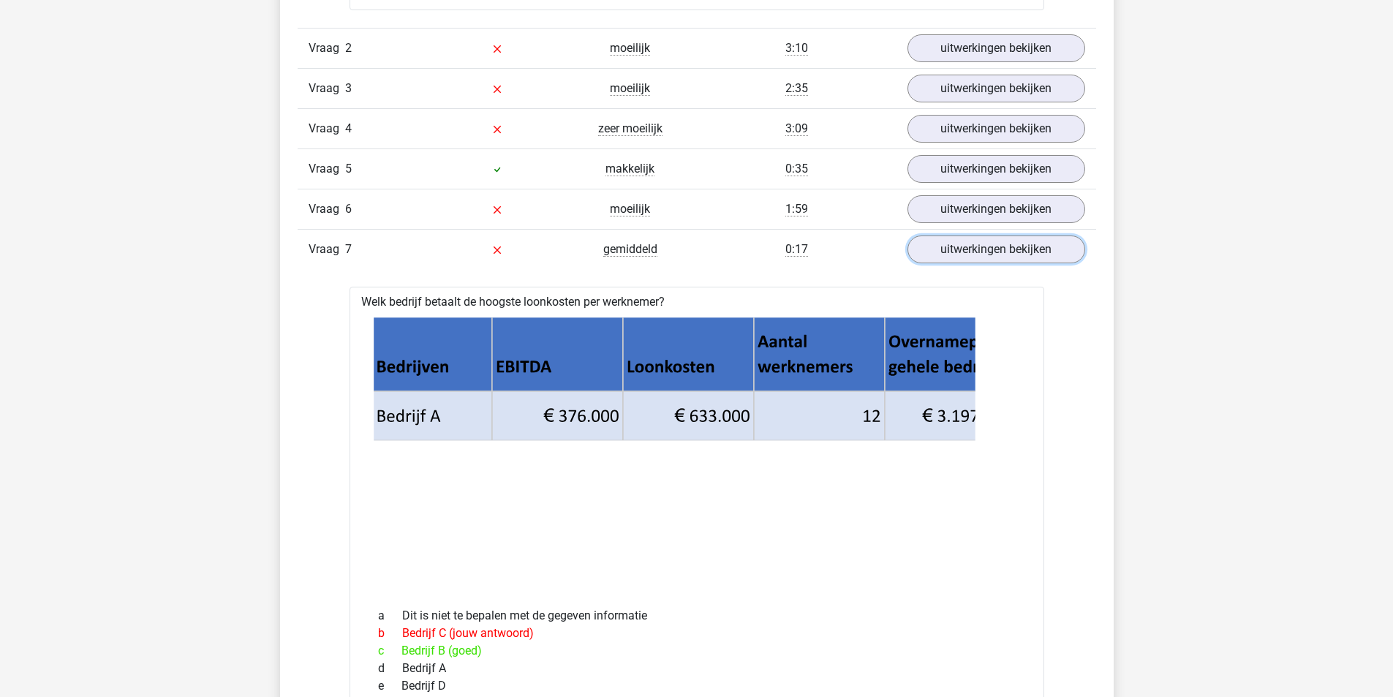
scroll to position [2121, 0]
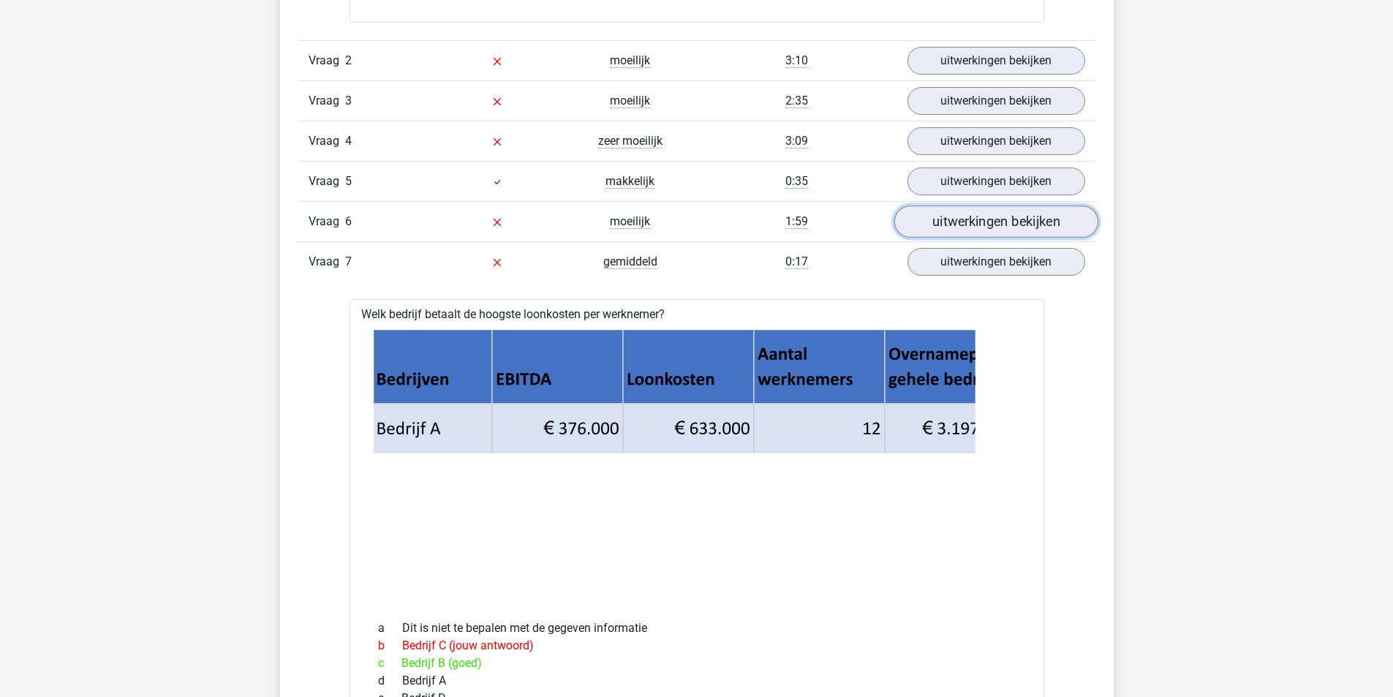
click at [979, 206] on link "uitwerkingen bekijken" at bounding box center [996, 221] width 204 height 32
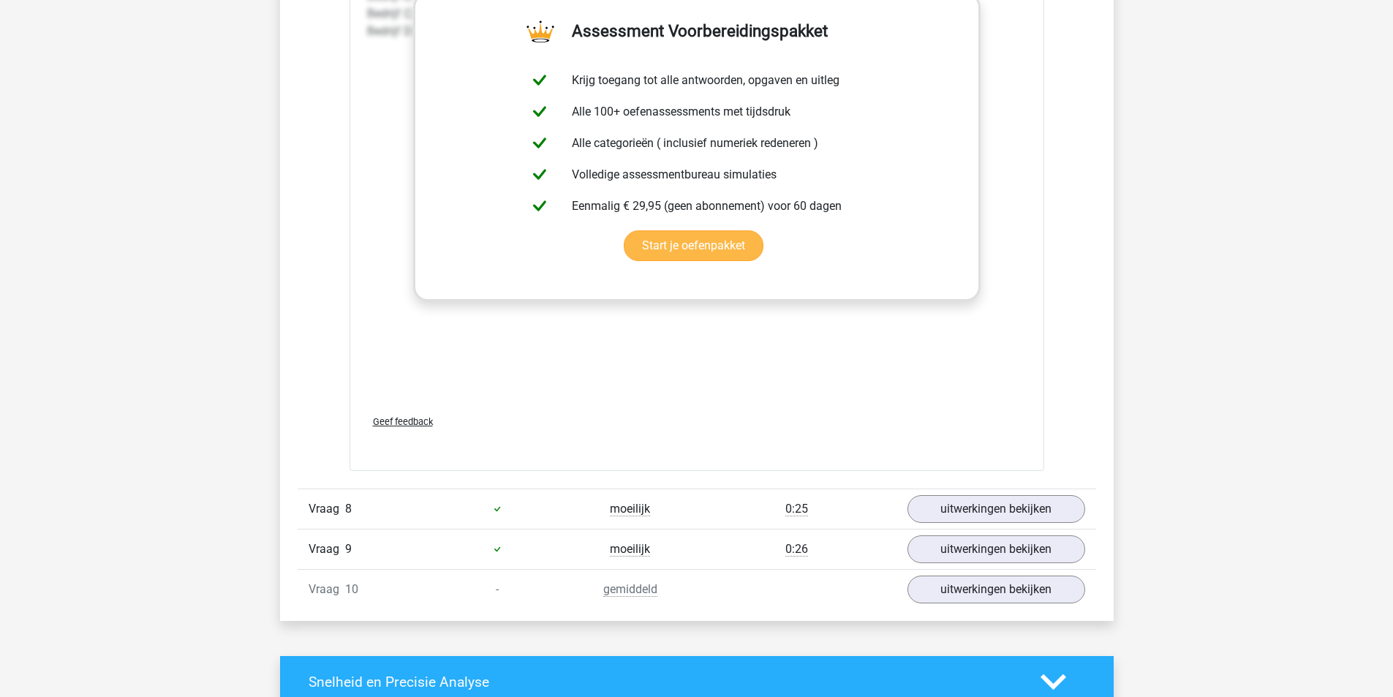
scroll to position [3802, 0]
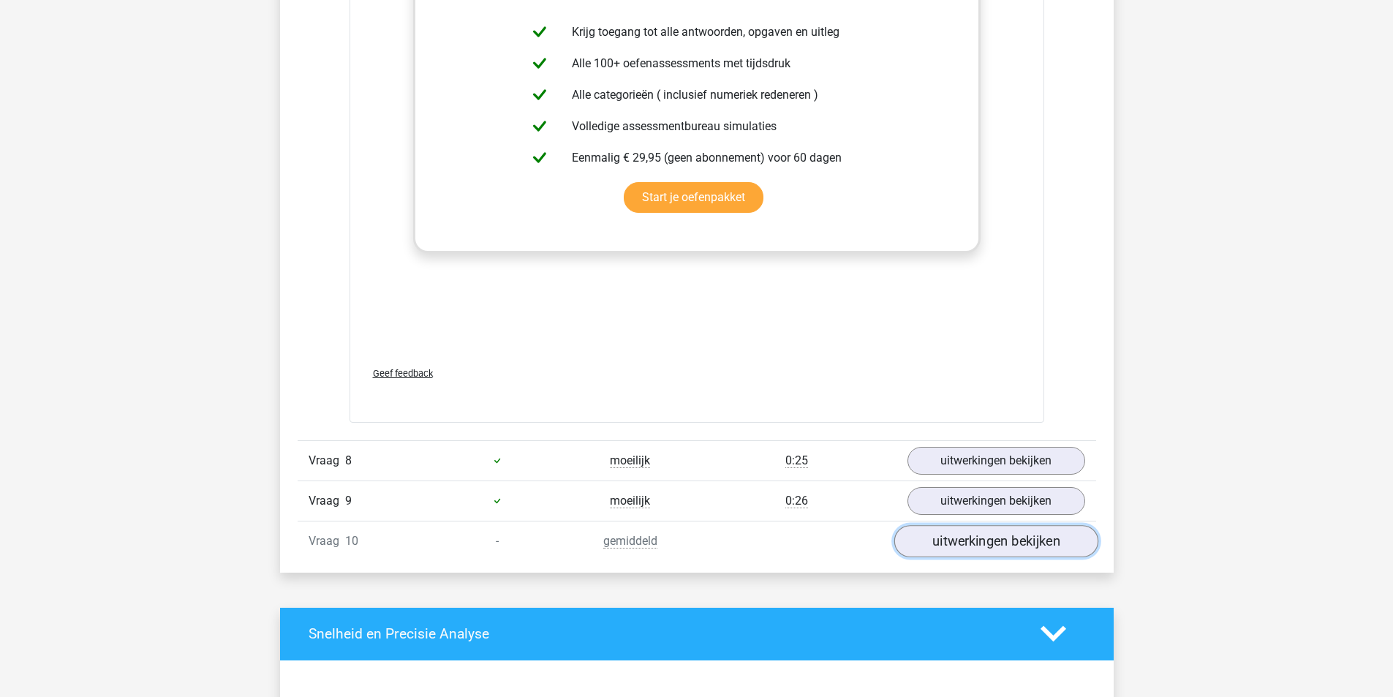
click at [951, 527] on link "uitwerkingen bekijken" at bounding box center [996, 541] width 204 height 32
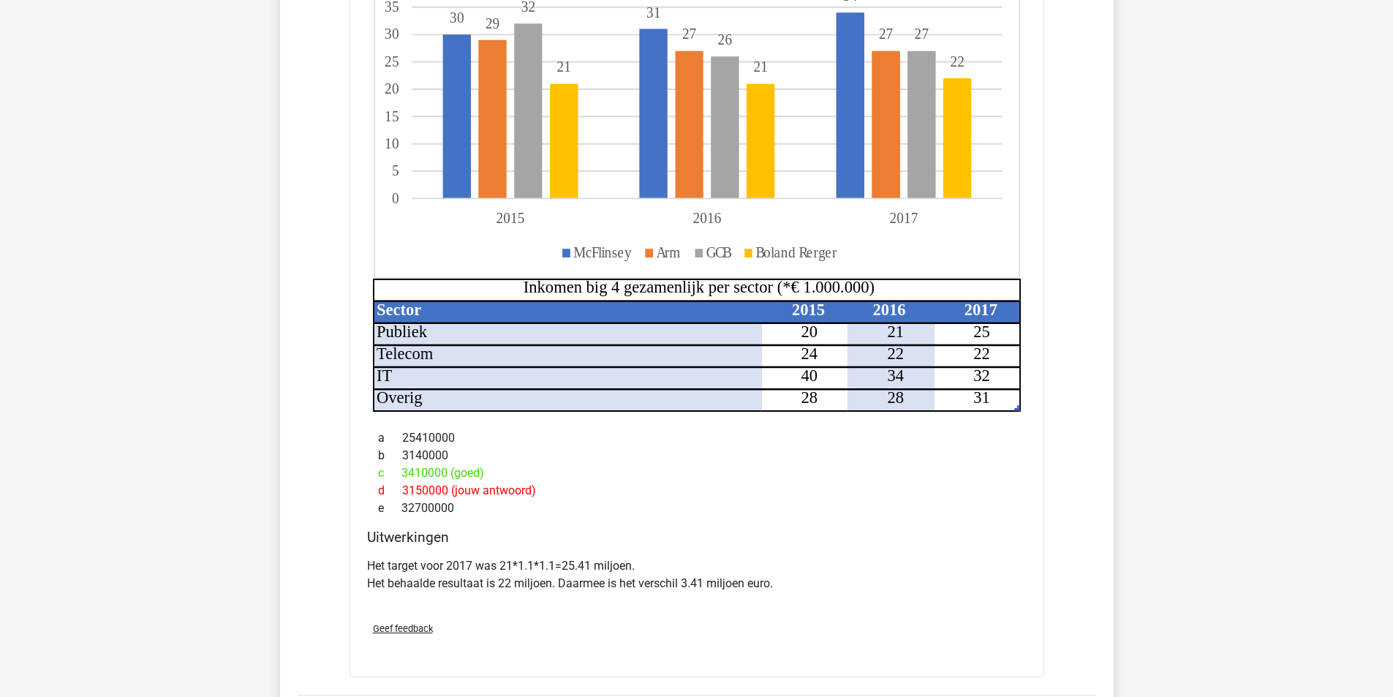
scroll to position [2486, 0]
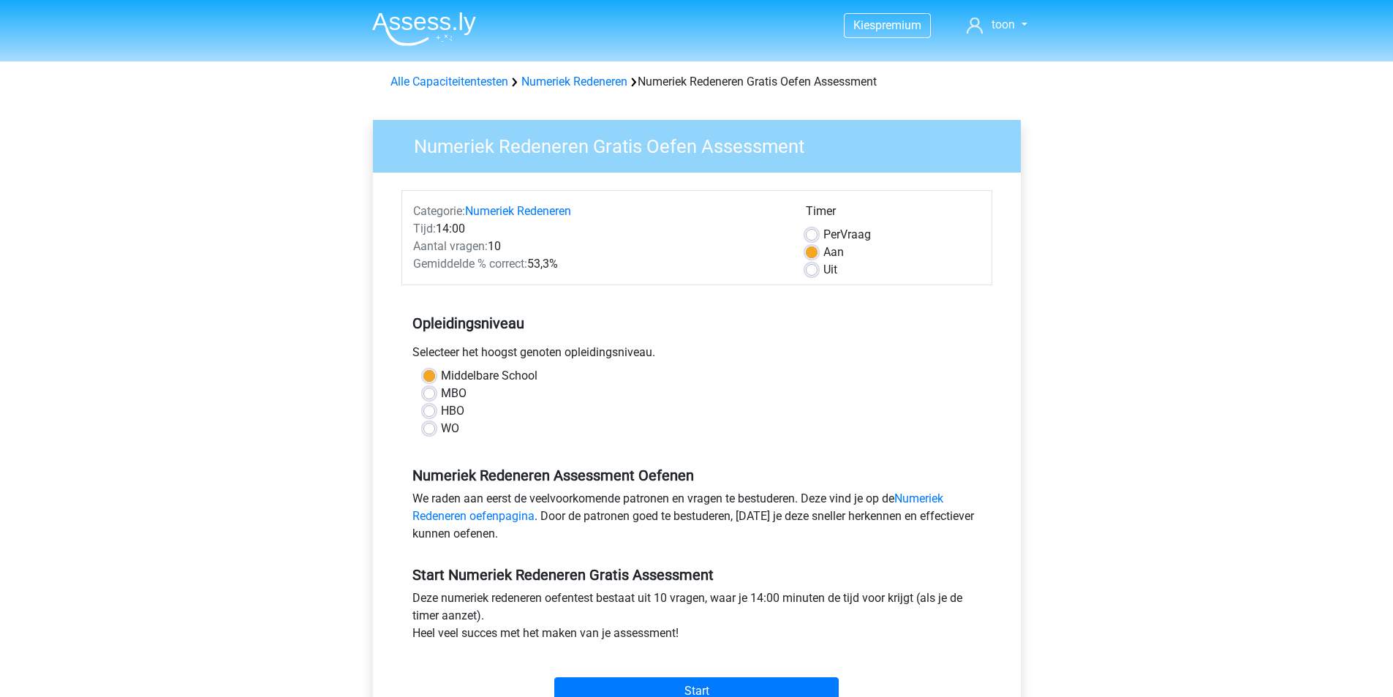
scroll to position [73, 0]
